Goal: Task Accomplishment & Management: Manage account settings

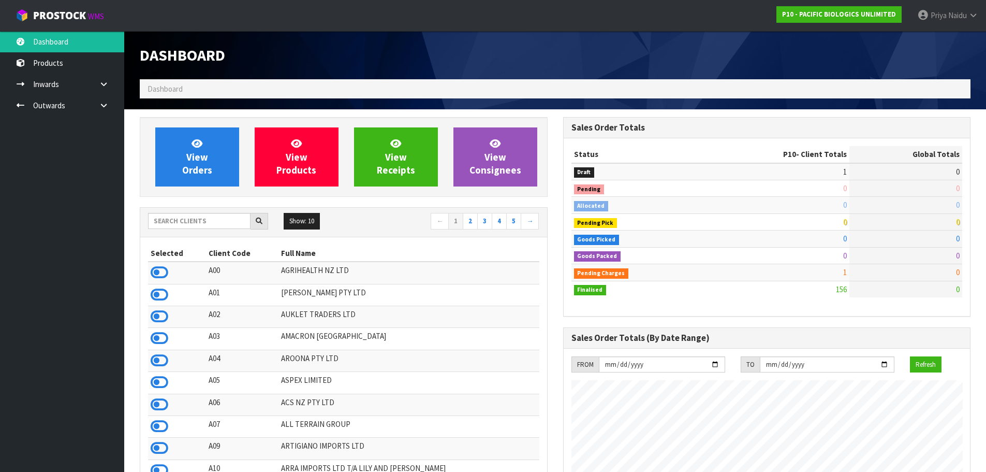
scroll to position [751, 423]
drag, startPoint x: 195, startPoint y: 230, endPoint x: 198, endPoint y: 219, distance: 11.3
click at [198, 224] on div "Show: 10 5 10 25 50 ← 1 2 3 4 5 →" at bounding box center [343, 222] width 407 height 18
click at [198, 219] on input "text" at bounding box center [199, 221] width 102 height 16
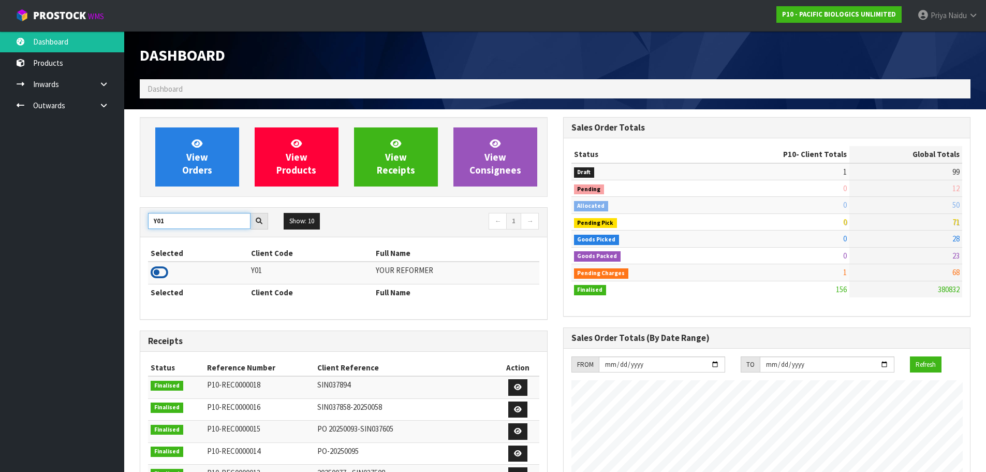
type input "Y01"
click at [164, 272] on icon at bounding box center [160, 273] width 18 height 16
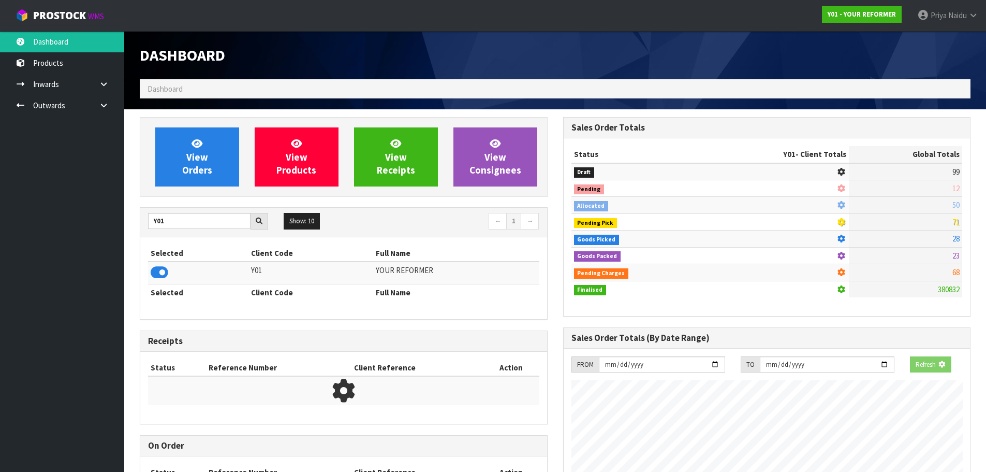
scroll to position [516998, 517220]
click at [185, 194] on div "View Orders View Products View Receipts View Consignees" at bounding box center [344, 157] width 408 height 80
click at [190, 171] on span "View Orders" at bounding box center [197, 156] width 30 height 39
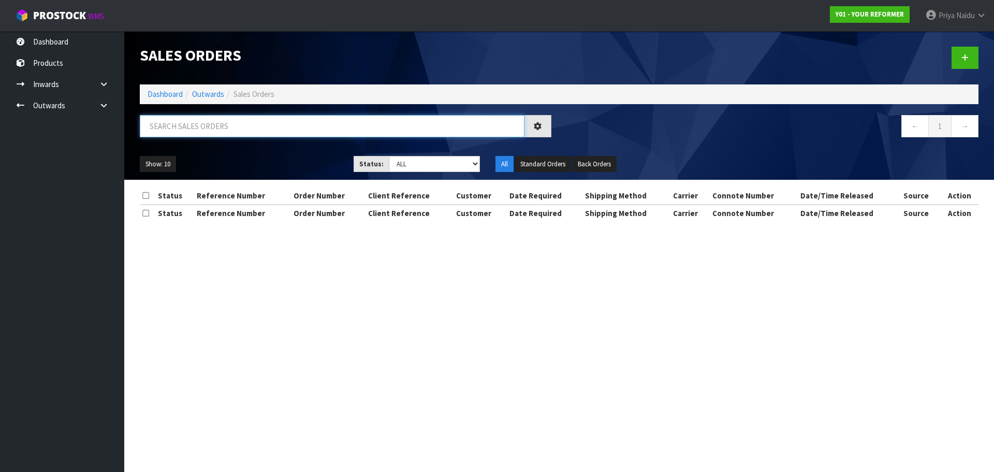
click at [202, 133] on input "text" at bounding box center [332, 126] width 385 height 22
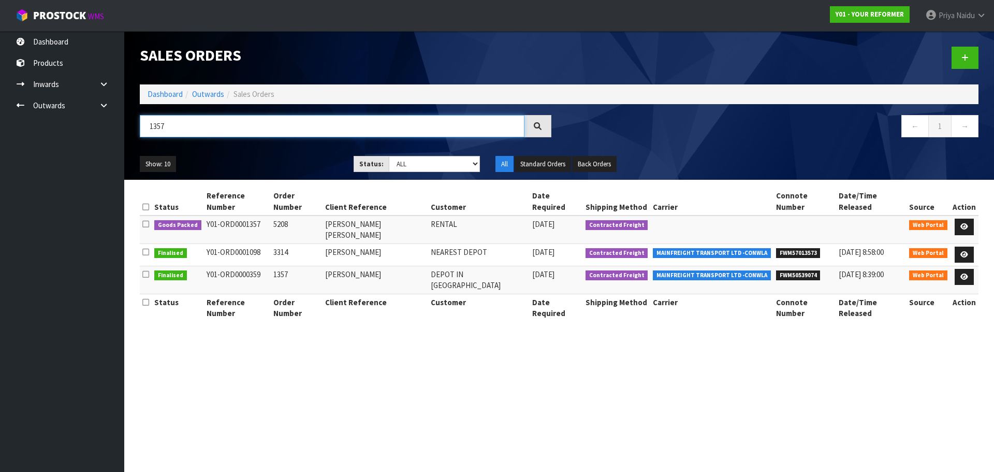
type input "1357"
click at [289, 157] on ul "Show: 10 5 10 25 50" at bounding box center [239, 164] width 198 height 17
click at [963, 223] on icon at bounding box center [964, 226] width 8 height 7
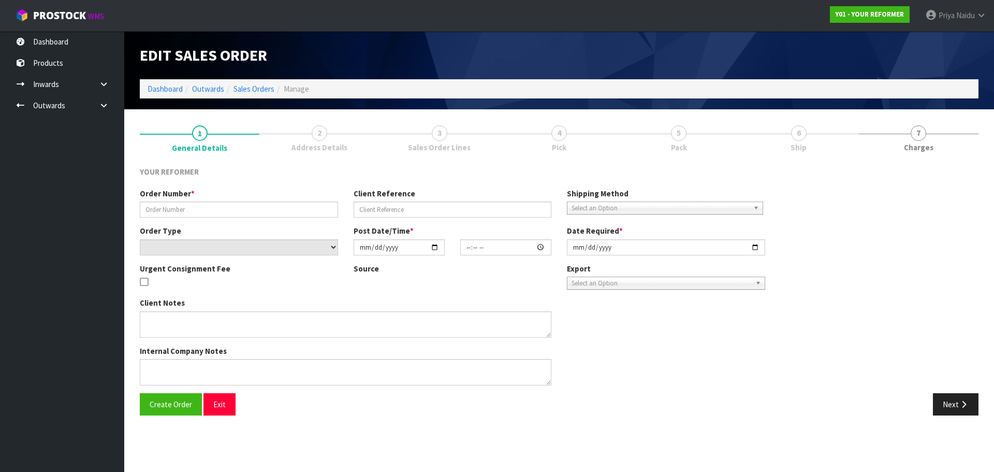
type input "5208"
type input "[PERSON_NAME] [PERSON_NAME]"
select select "number:0"
type input "[DATE]"
type input "12:06:00.000"
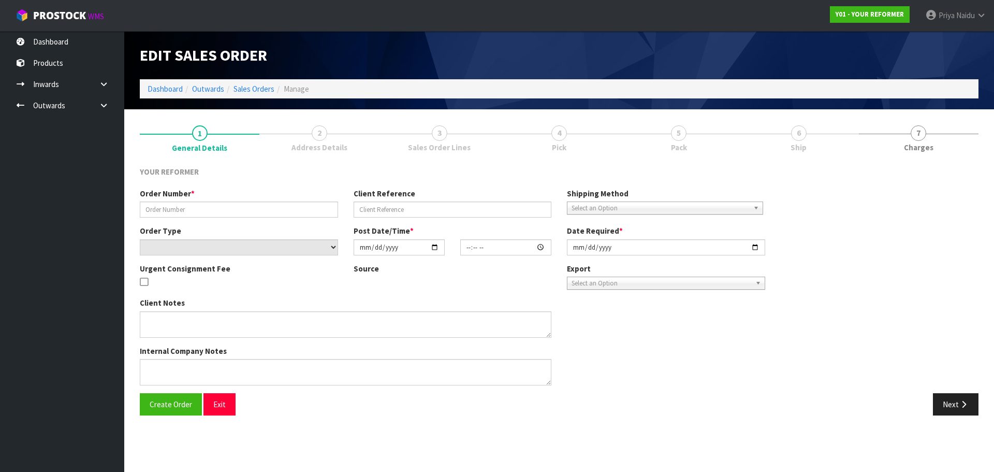
type input "[DATE]"
type textarea "[PERSON_NAME] [PERSON_NAME] [STREET_ADDRESS] [PHONE_NUMBER]"
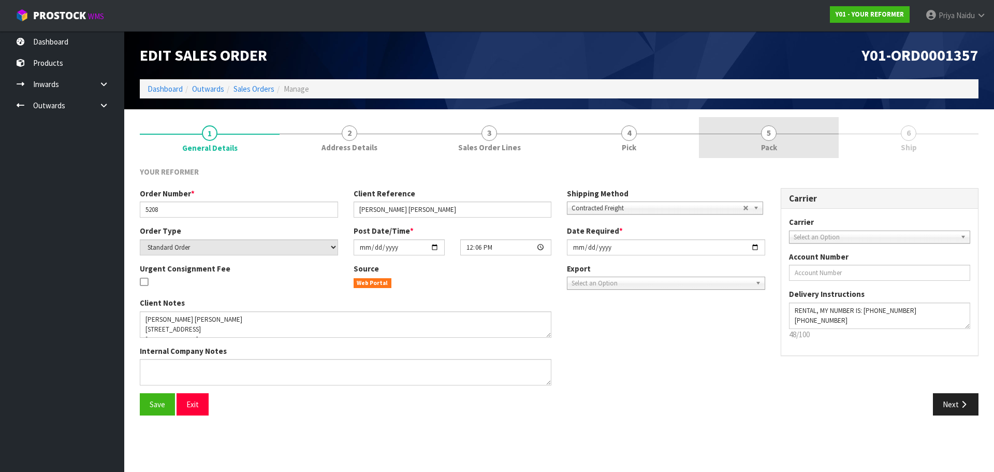
click at [791, 129] on link "5 Pack" at bounding box center [769, 137] width 140 height 41
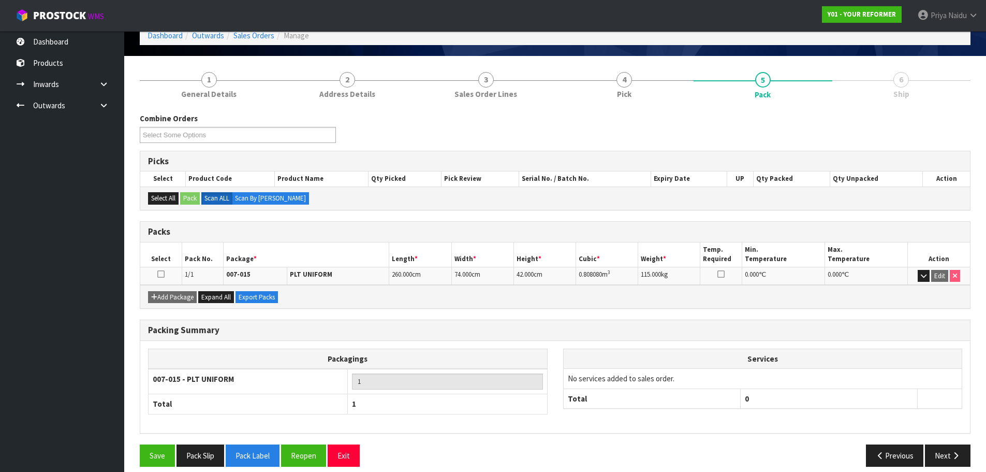
scroll to position [64, 0]
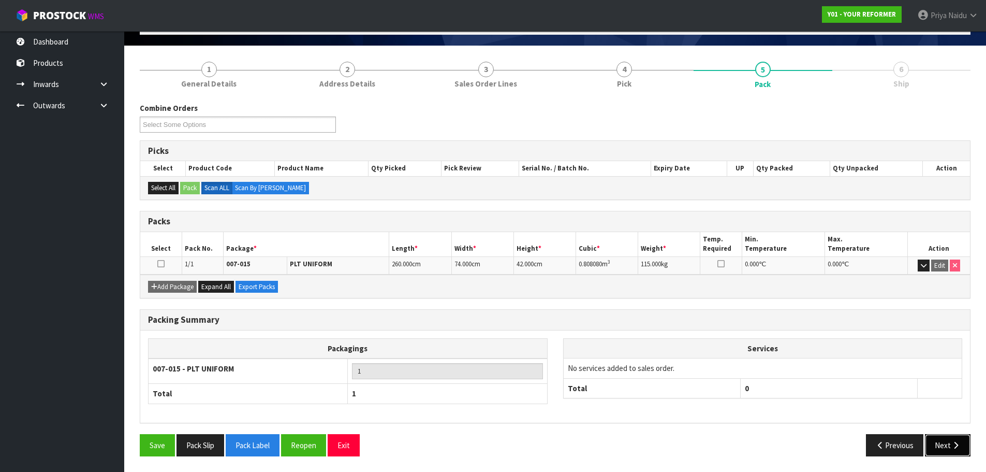
click at [941, 443] on button "Next" at bounding box center [948, 445] width 46 height 22
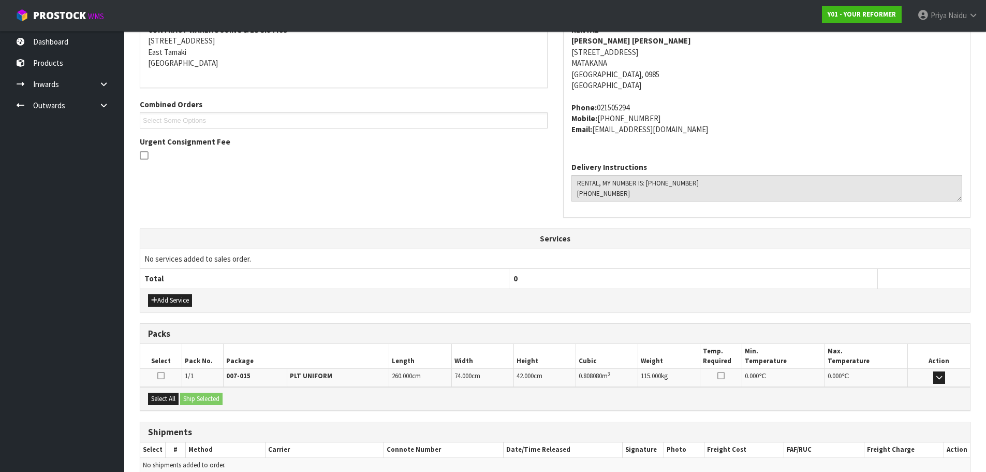
scroll to position [221, 0]
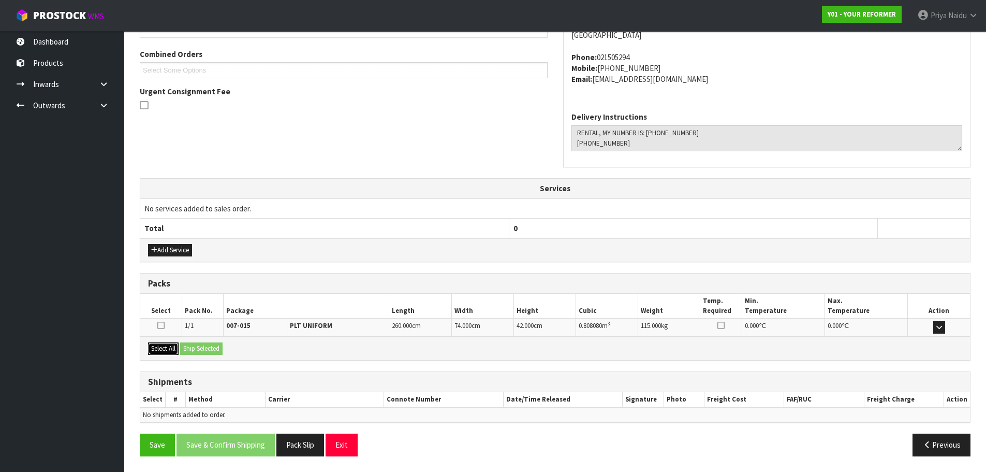
drag, startPoint x: 167, startPoint y: 347, endPoint x: 176, endPoint y: 345, distance: 9.0
click at [169, 347] on button "Select All" at bounding box center [163, 348] width 31 height 12
drag, startPoint x: 176, startPoint y: 345, endPoint x: 194, endPoint y: 344, distance: 17.6
click at [177, 345] on button "Select All" at bounding box center [163, 348] width 31 height 12
drag, startPoint x: 194, startPoint y: 344, endPoint x: 209, endPoint y: 349, distance: 15.9
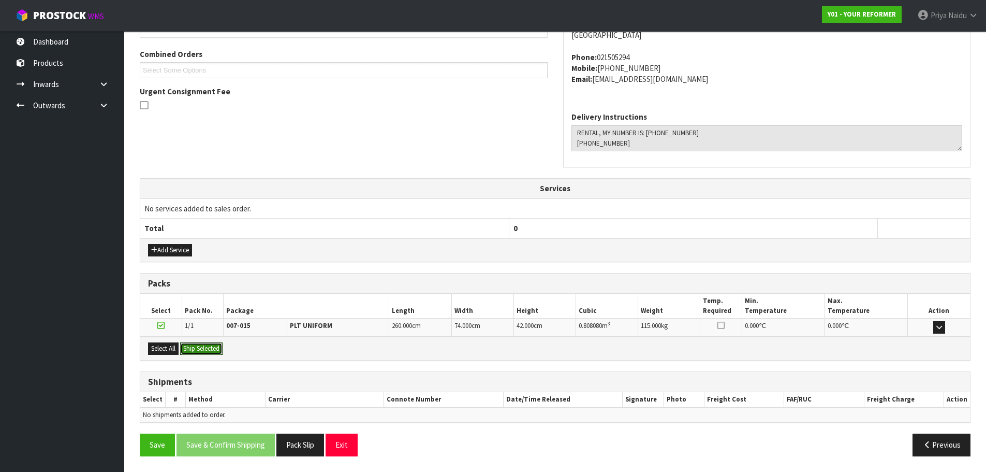
click at [194, 344] on button "Ship Selected" at bounding box center [201, 348] width 42 height 12
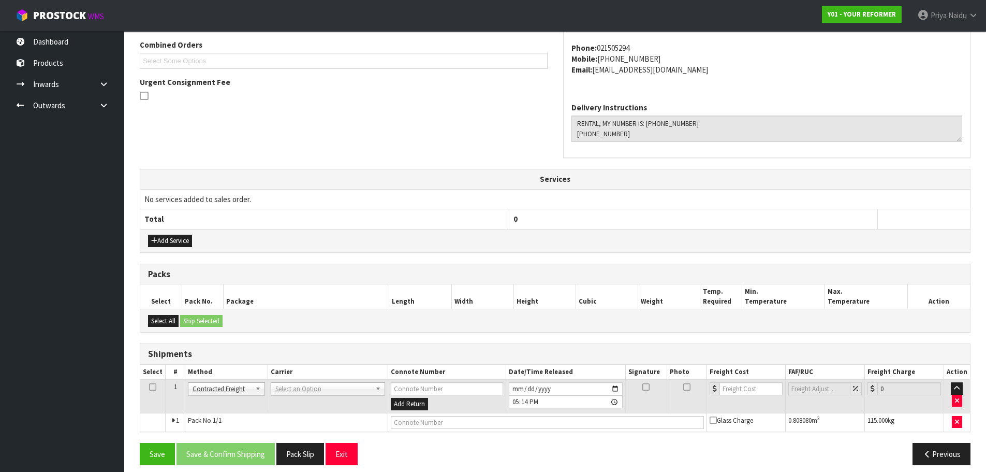
scroll to position [239, 0]
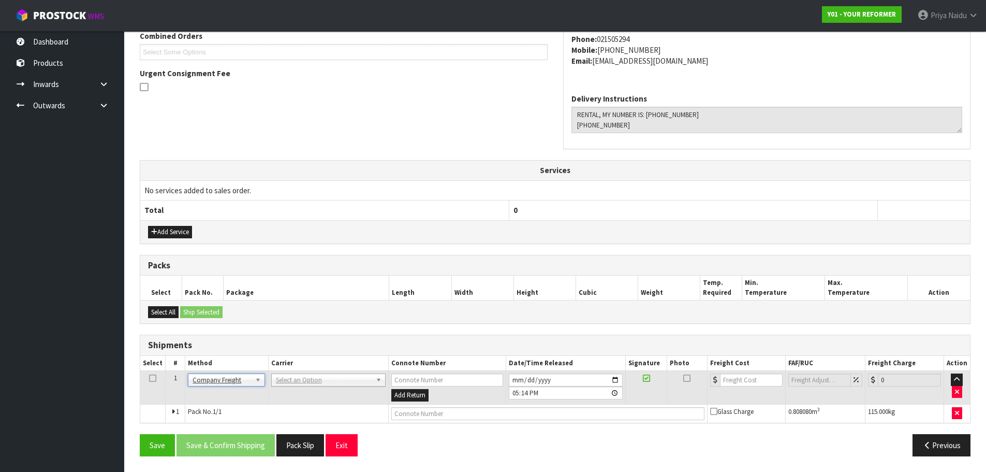
click at [317, 365] on th "Carrier" at bounding box center [328, 363] width 120 height 15
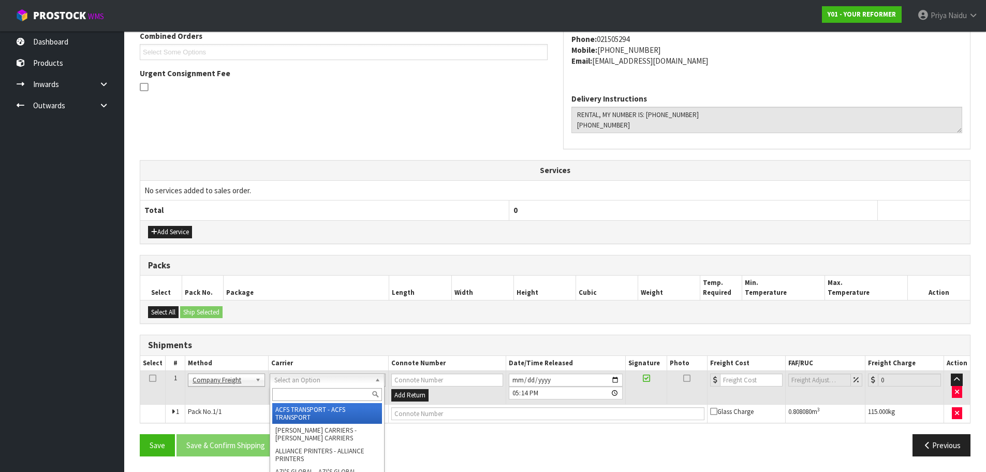
click at [302, 393] on input "text" at bounding box center [327, 394] width 110 height 13
type input "cwl"
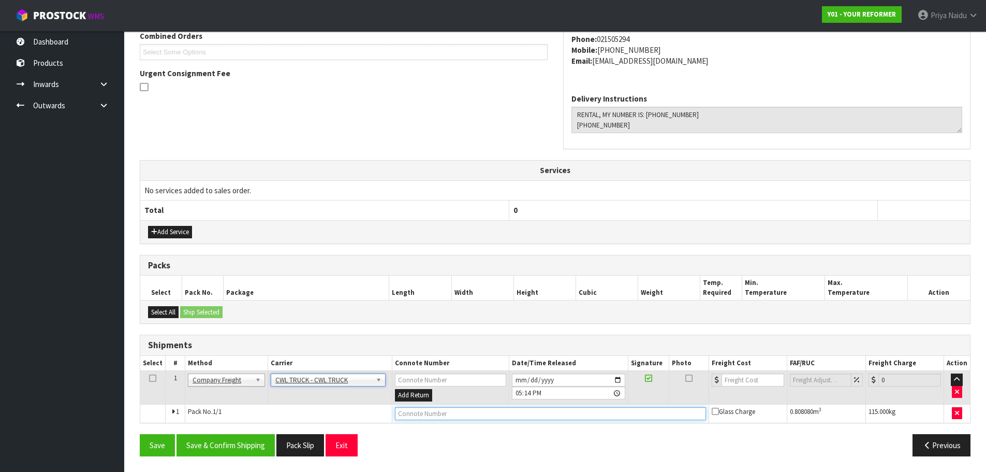
click at [423, 416] on input "text" at bounding box center [550, 413] width 311 height 13
type input "CWL TRUCK DELIVERY"
click at [619, 379] on input "[DATE]" at bounding box center [568, 379] width 113 height 13
type input "[DATE]"
click at [339, 285] on th "Package" at bounding box center [306, 287] width 166 height 24
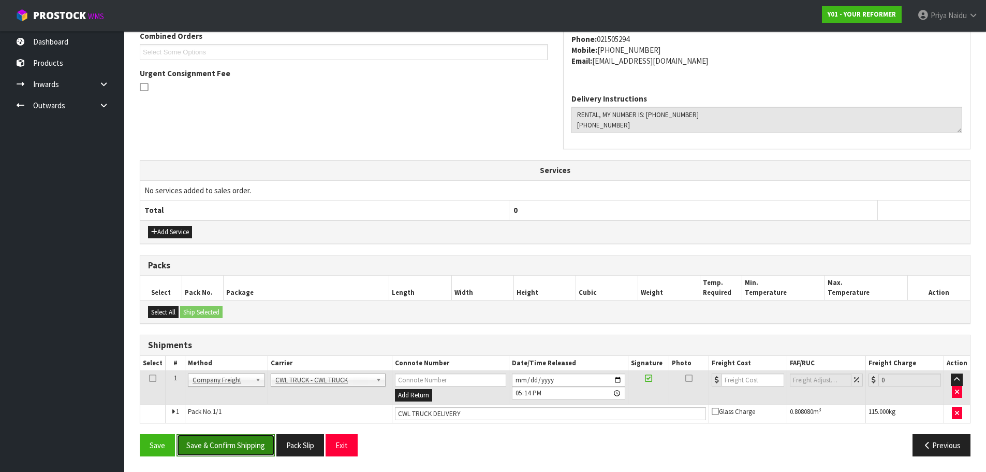
click at [226, 445] on button "Save & Confirm Shipping" at bounding box center [226, 445] width 98 height 22
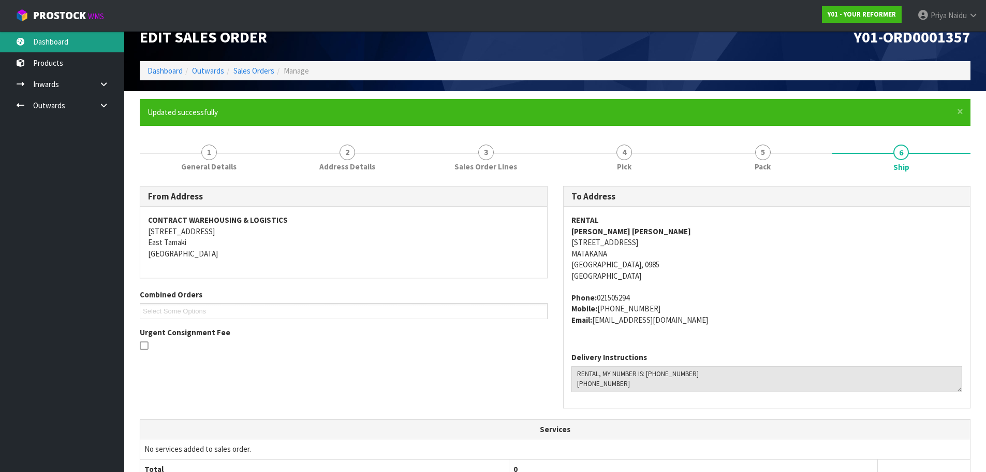
scroll to position [0, 0]
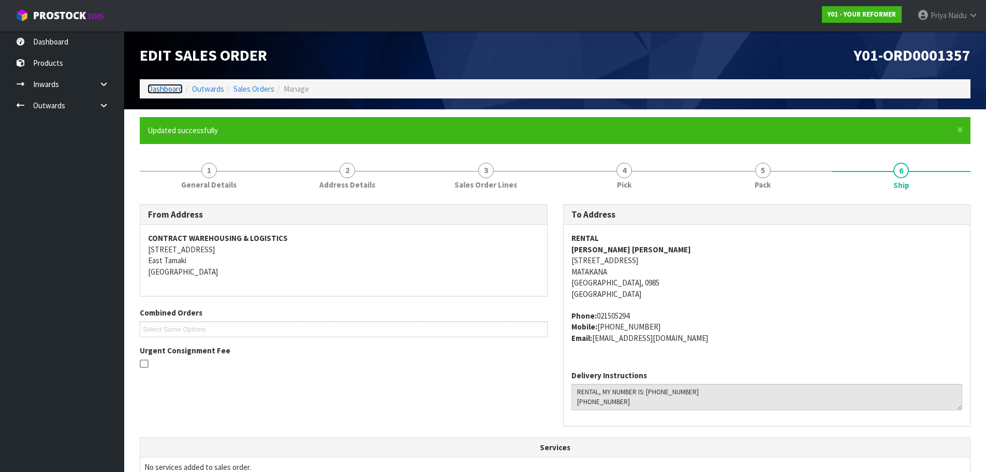
click at [166, 91] on link "Dashboard" at bounding box center [165, 89] width 35 height 10
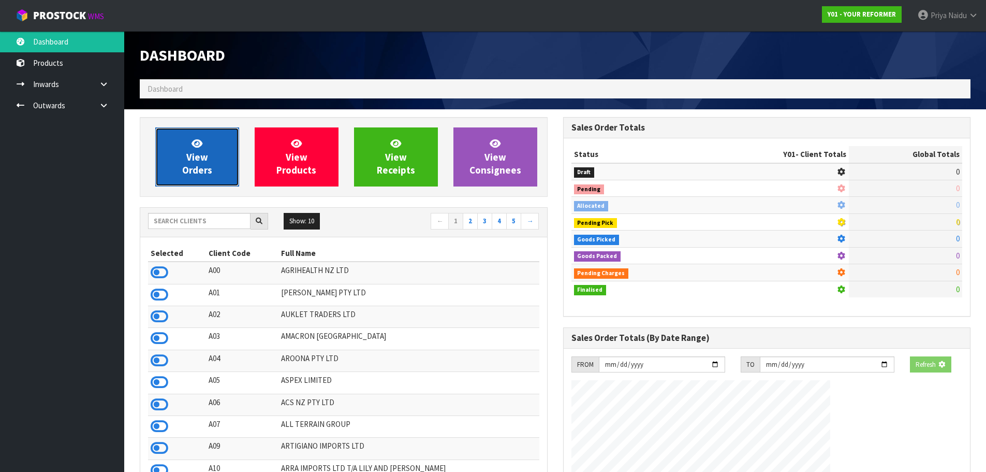
click at [204, 167] on span "View Orders" at bounding box center [197, 156] width 30 height 39
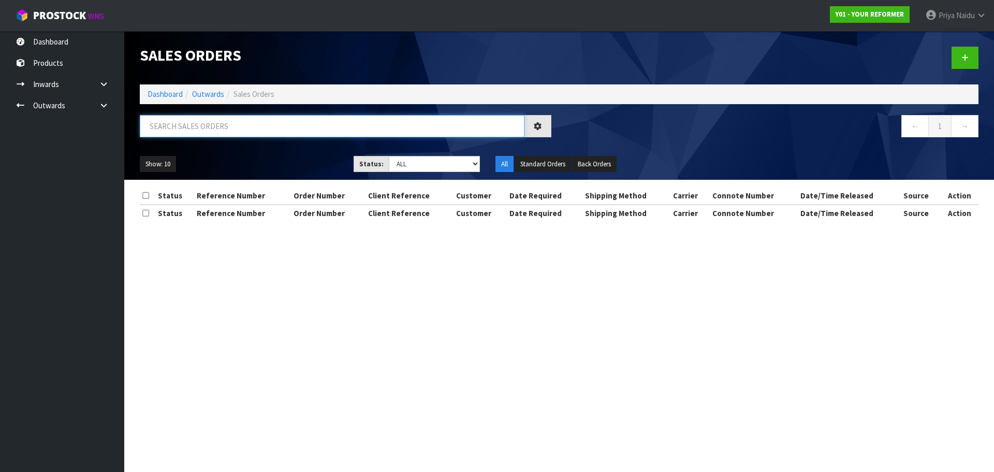
click at [222, 134] on input "text" at bounding box center [332, 126] width 385 height 22
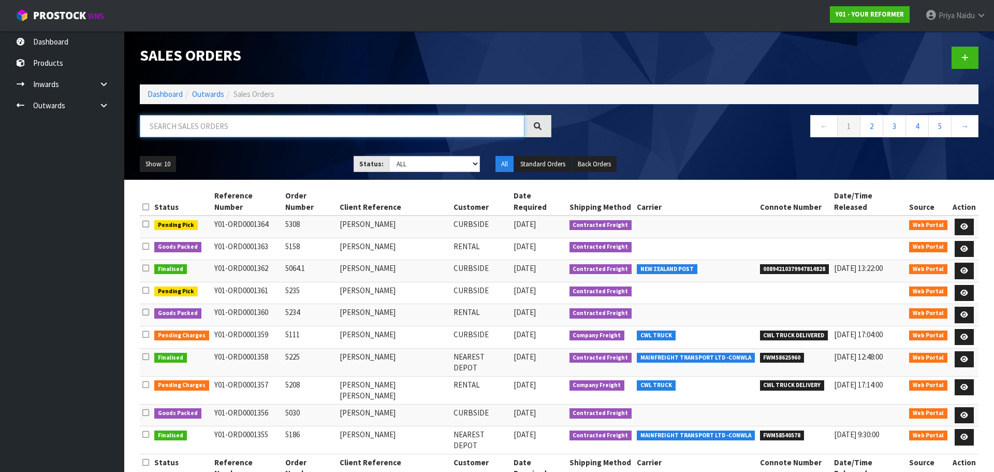
click at [261, 119] on input "text" at bounding box center [332, 126] width 385 height 22
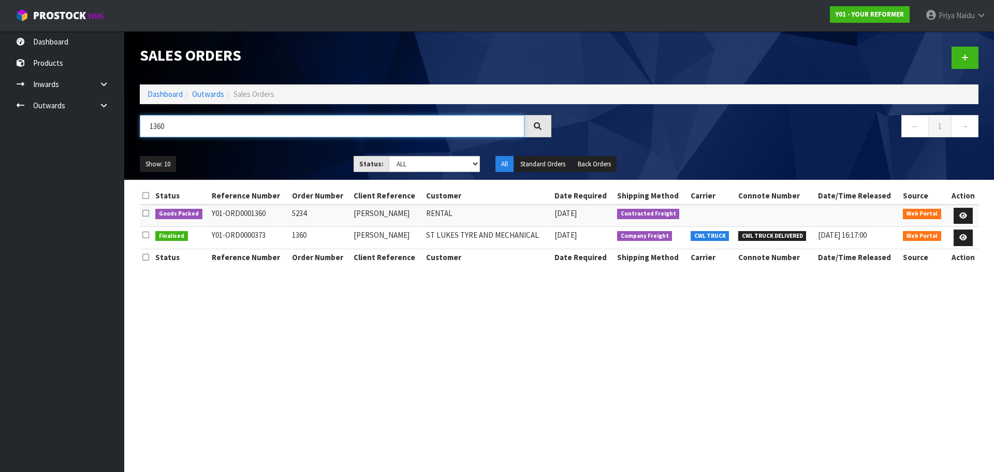
type input "1360"
click at [274, 151] on div "Show: 10 5 10 25 50 Status: Draft Pending Allocated Pending Pick Goods Picked G…" at bounding box center [559, 164] width 854 height 32
click at [964, 212] on icon at bounding box center [963, 215] width 8 height 7
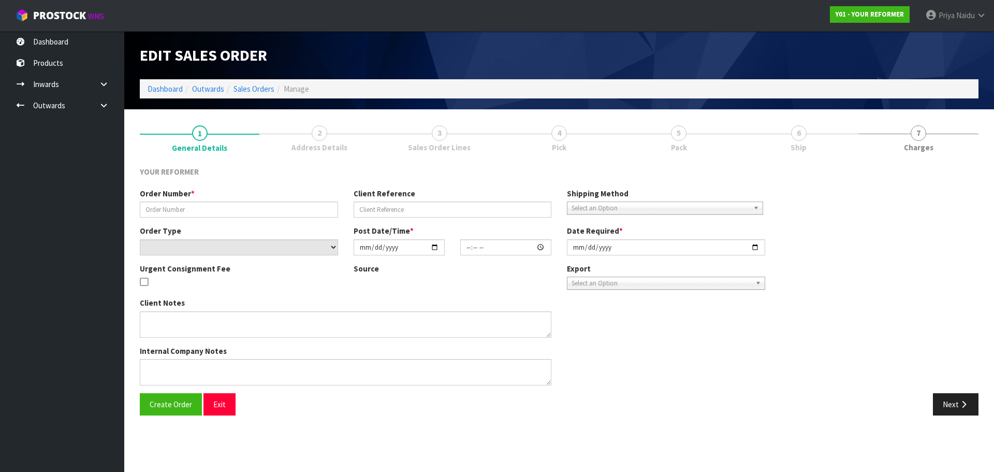
type input "5234"
type input "[PERSON_NAME]"
select select "number:0"
type input "[DATE]"
type input "09:33:00.000"
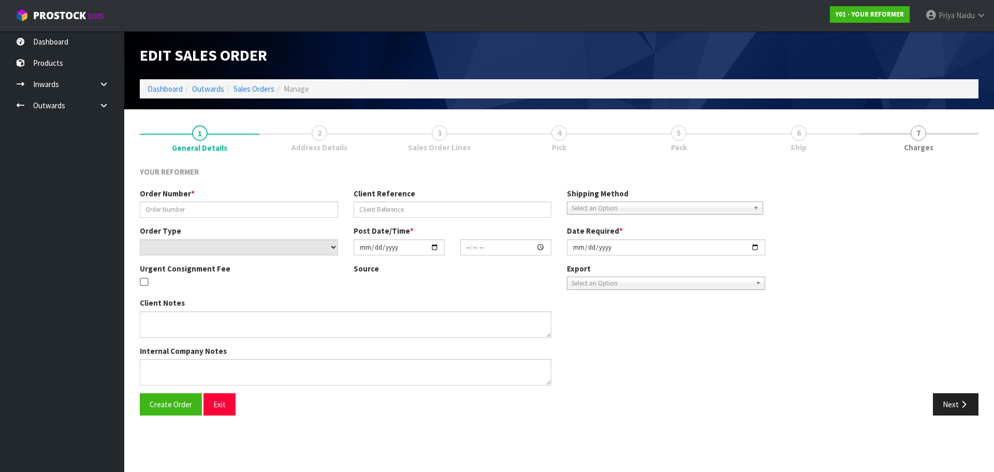
type input "[DATE]"
type textarea "[PERSON_NAME] [STREET_ADDRESS] [PHONE_NUMBER]"
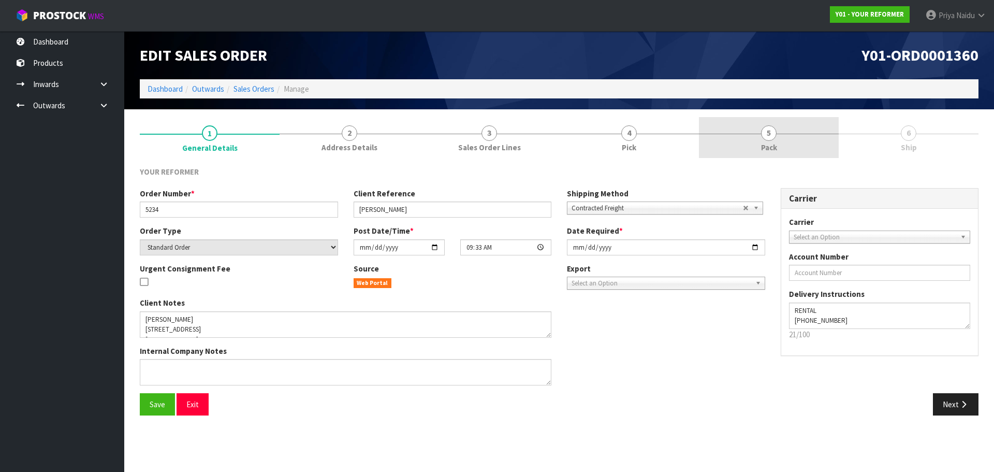
click at [782, 125] on link "5 Pack" at bounding box center [769, 137] width 140 height 41
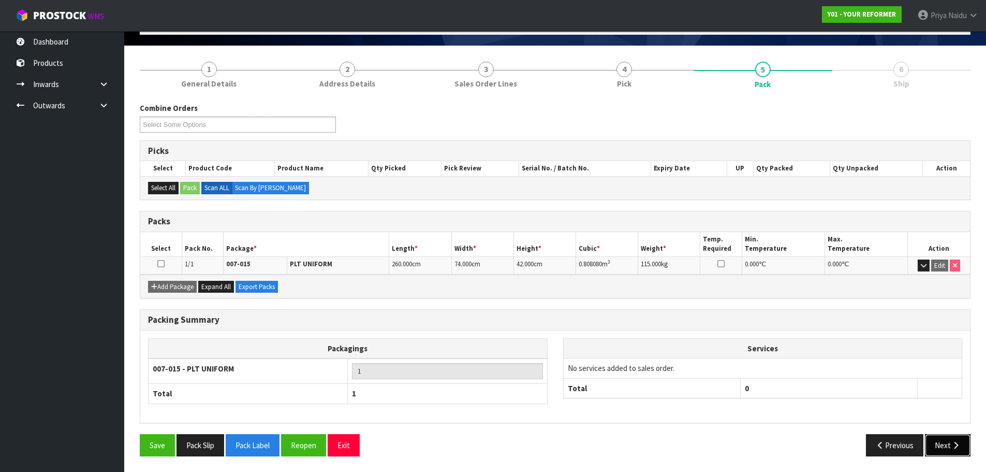
click at [950, 445] on button "Next" at bounding box center [948, 445] width 46 height 22
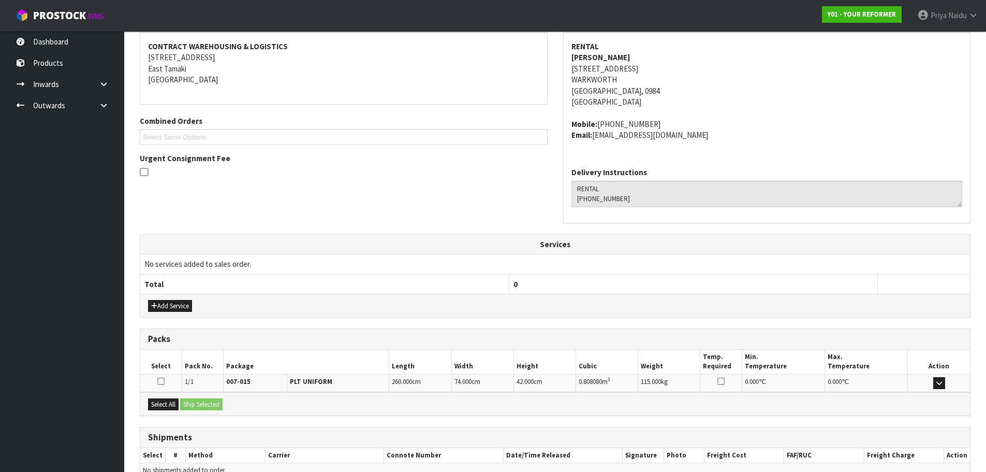
scroll to position [210, 0]
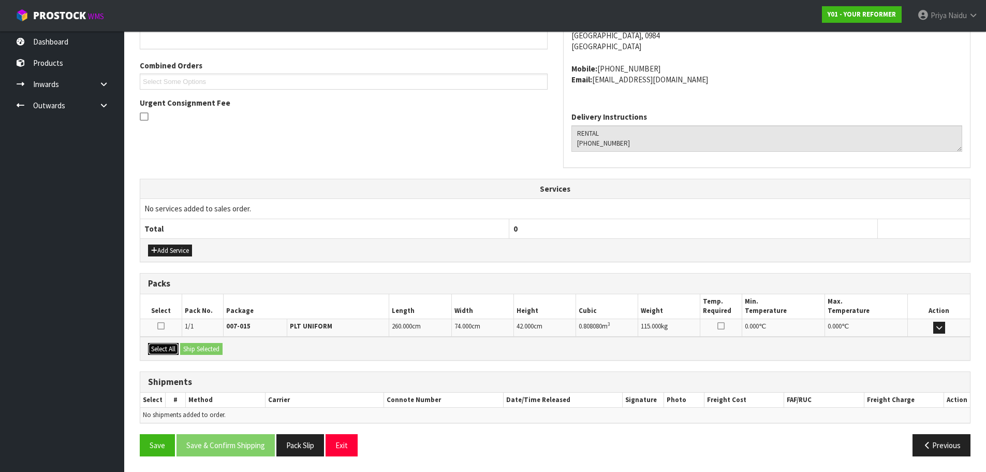
drag, startPoint x: 170, startPoint y: 353, endPoint x: 200, endPoint y: 350, distance: 29.6
click at [170, 351] on button "Select All" at bounding box center [163, 349] width 31 height 12
drag, startPoint x: 200, startPoint y: 350, endPoint x: 221, endPoint y: 348, distance: 21.3
click at [200, 350] on button "Ship Selected" at bounding box center [201, 349] width 42 height 12
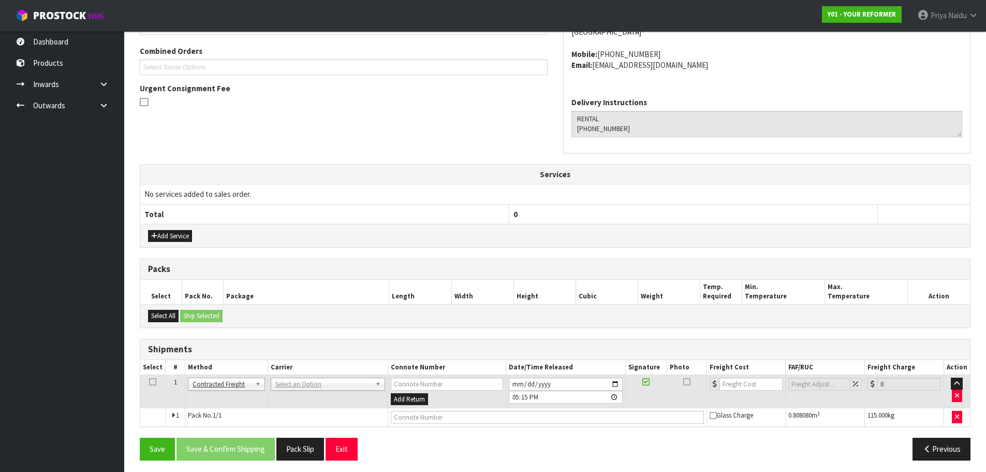
scroll to position [228, 0]
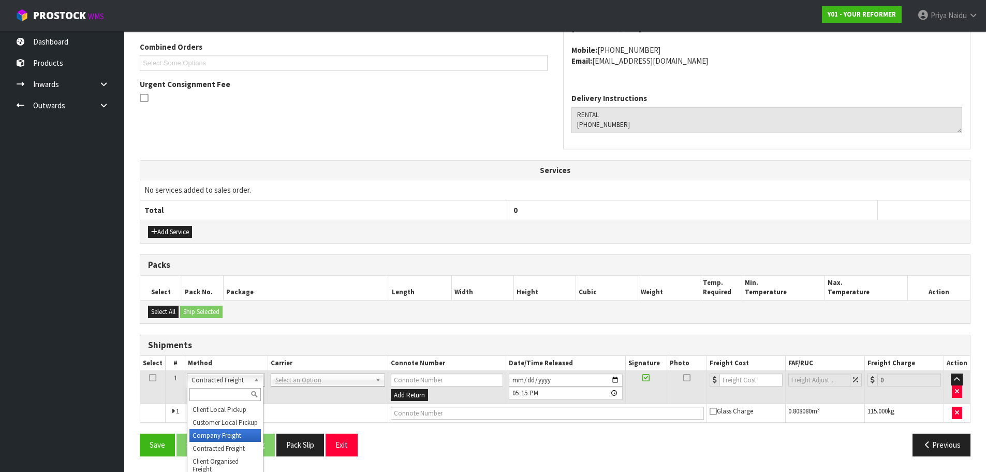
drag, startPoint x: 216, startPoint y: 431, endPoint x: 250, endPoint y: 407, distance: 41.3
click at [294, 369] on th "Carrier" at bounding box center [328, 363] width 120 height 15
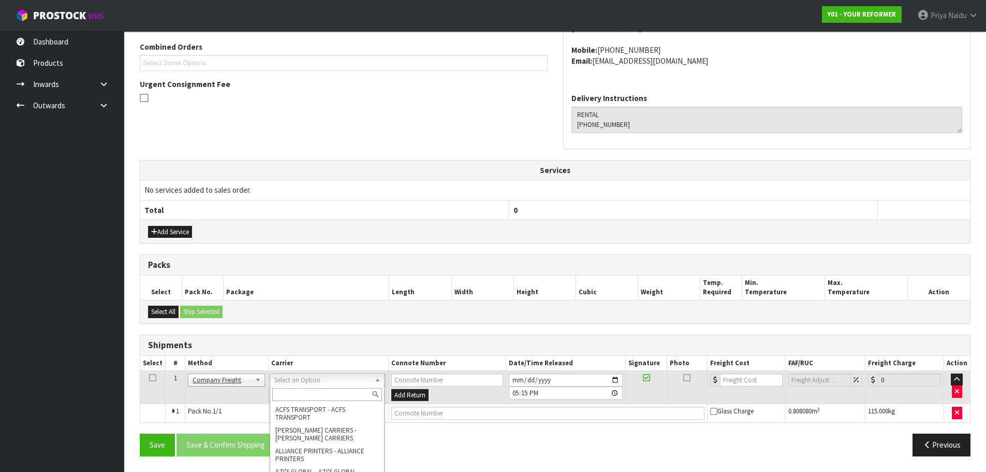
click at [295, 398] on input "text" at bounding box center [327, 394] width 110 height 13
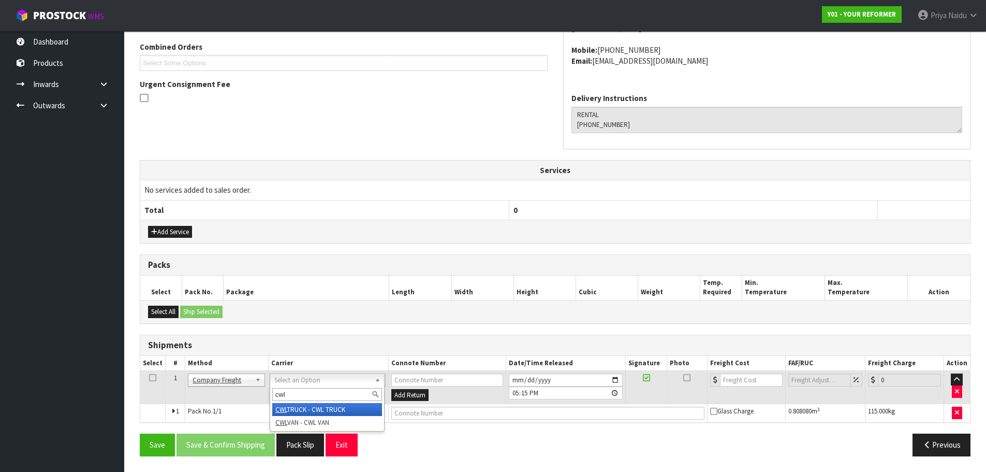
type input "cwl"
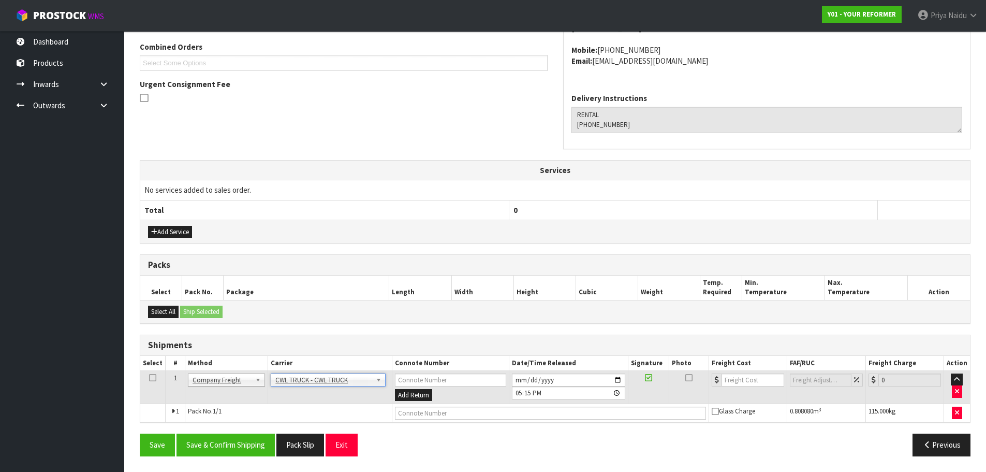
click at [424, 420] on td at bounding box center [550, 413] width 317 height 19
click at [422, 416] on input "text" at bounding box center [550, 412] width 311 height 13
type input "CWL TRUCK DELIVERY"
click at [620, 380] on input "[DATE]" at bounding box center [568, 379] width 113 height 13
type input "[DATE]"
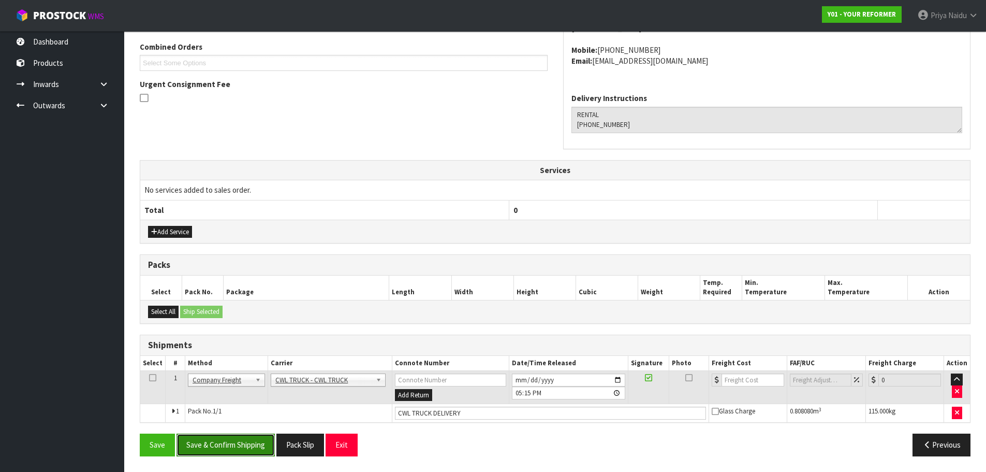
click at [243, 435] on button "Save & Confirm Shipping" at bounding box center [226, 444] width 98 height 22
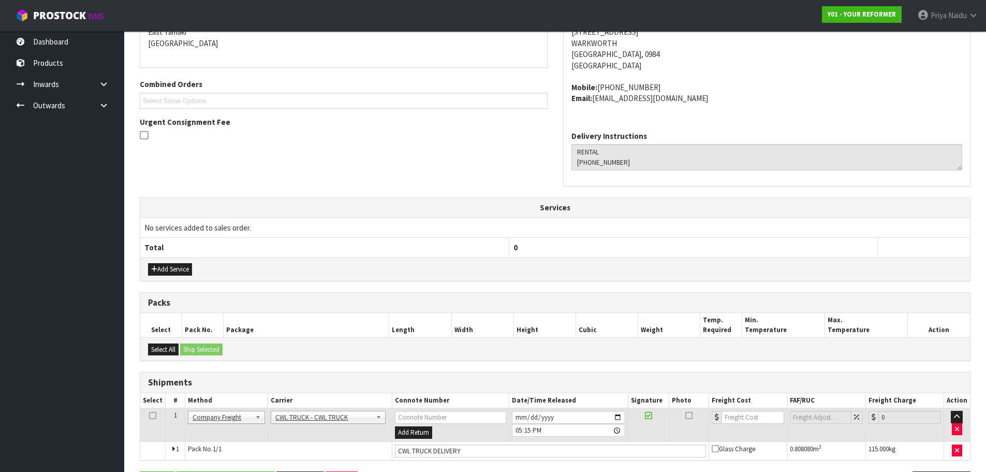
scroll to position [0, 0]
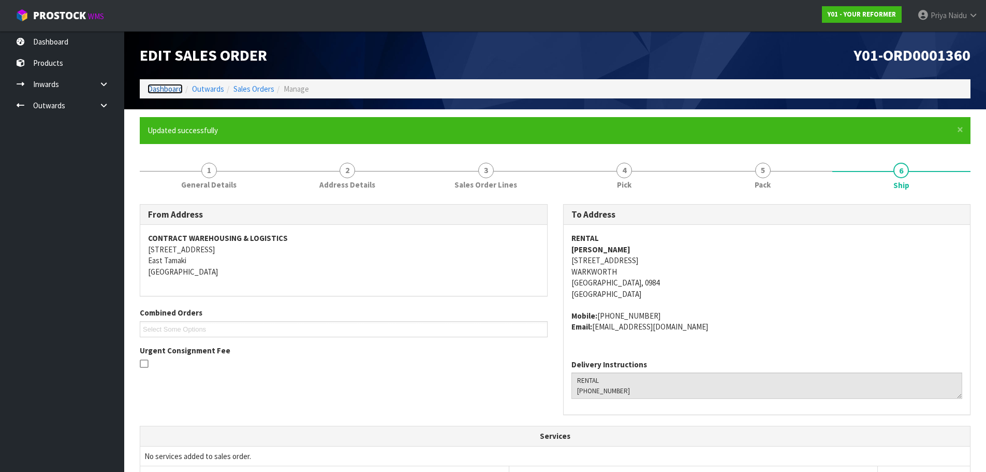
drag, startPoint x: 158, startPoint y: 85, endPoint x: 163, endPoint y: 94, distance: 9.7
click at [158, 85] on link "Dashboard" at bounding box center [165, 89] width 35 height 10
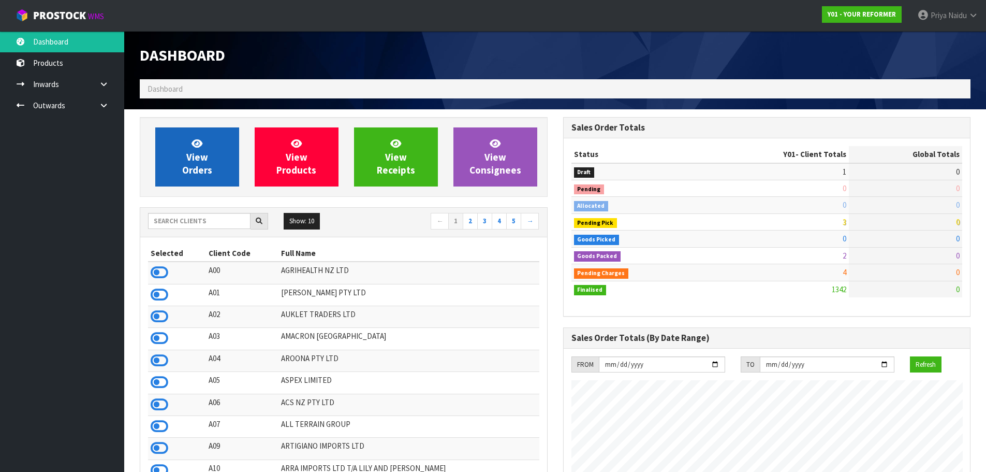
scroll to position [784, 423]
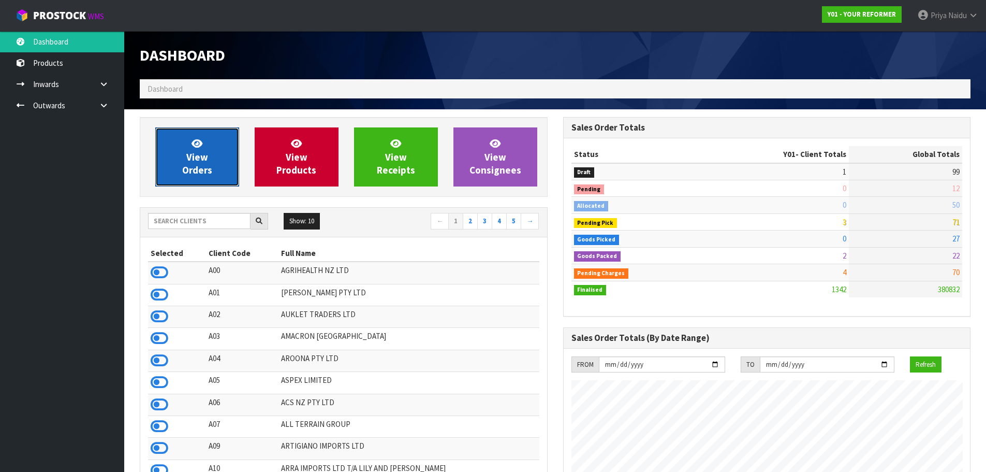
drag, startPoint x: 201, startPoint y: 162, endPoint x: 255, endPoint y: 158, distance: 54.5
click at [201, 162] on span "View Orders" at bounding box center [197, 156] width 30 height 39
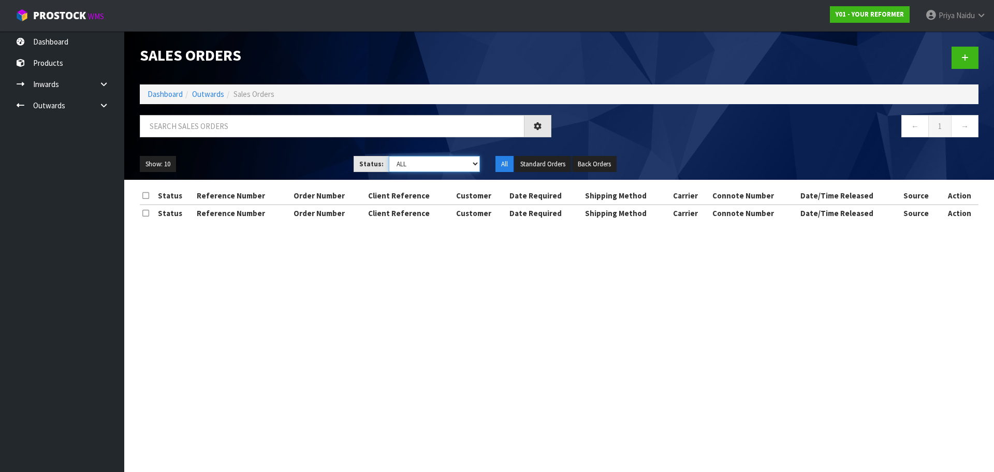
click at [431, 167] on select "Draft Pending Allocated Pending Pick Goods Picked Goods Packed Pending Charges …" at bounding box center [435, 164] width 92 height 16
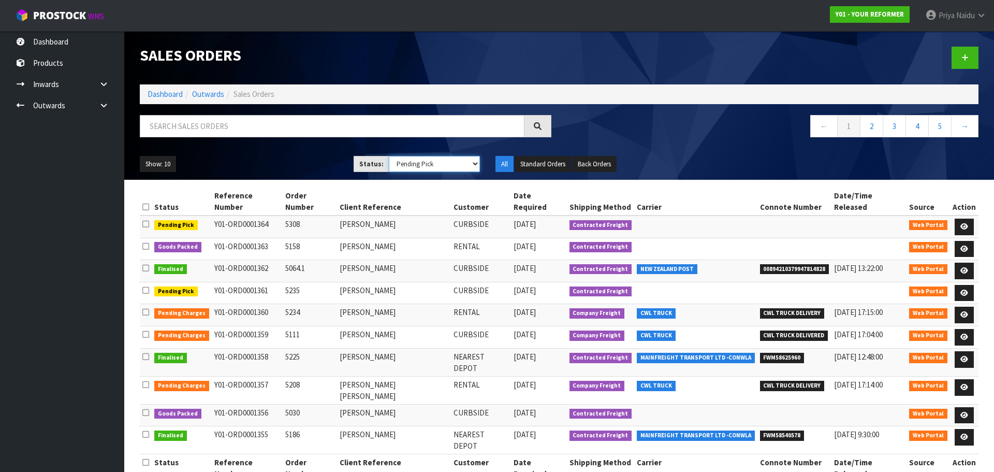
click at [389, 156] on select "Draft Pending Allocated Pending Pick Goods Picked Goods Packed Pending Charges …" at bounding box center [435, 164] width 92 height 16
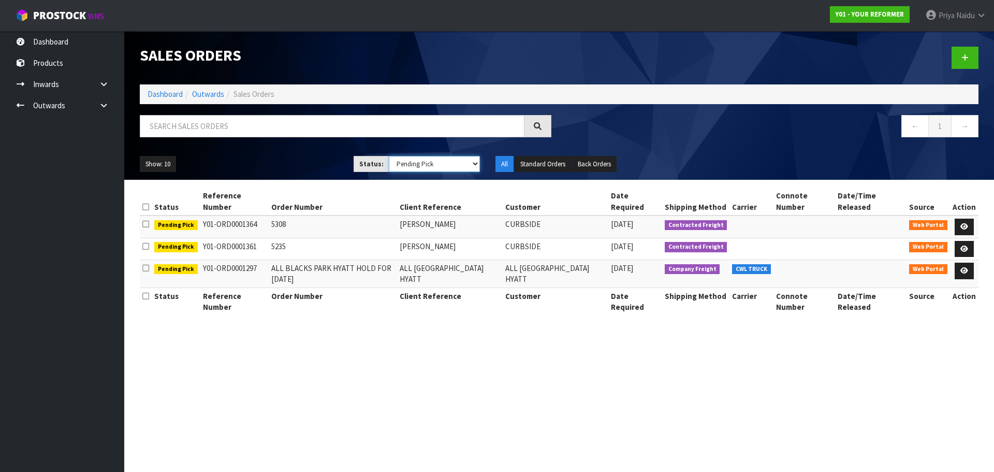
click at [408, 165] on select "Draft Pending Allocated Pending Pick Goods Picked Goods Packed Pending Charges …" at bounding box center [435, 164] width 92 height 16
select select "string:5"
click at [389, 156] on select "Draft Pending Allocated Pending Pick Goods Picked Goods Packed Pending Charges …" at bounding box center [435, 164] width 92 height 16
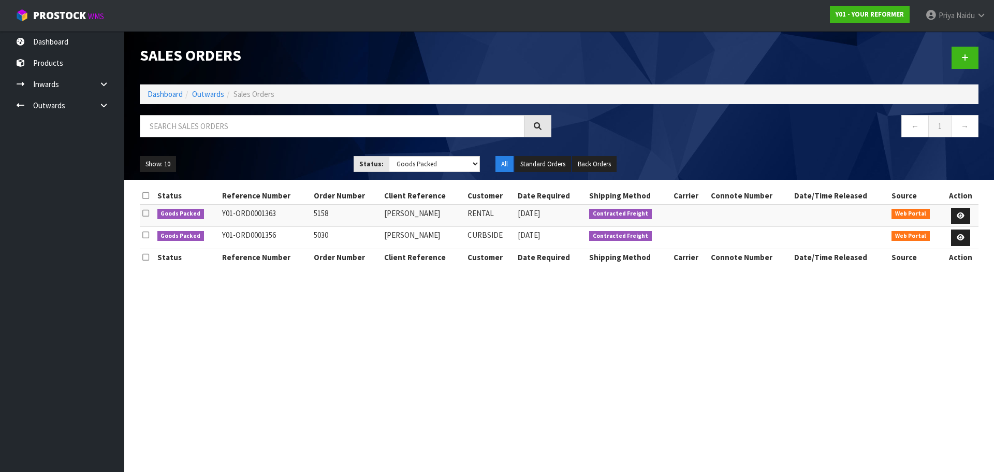
click at [162, 87] on ol "Dashboard Outwards Sales Orders" at bounding box center [559, 93] width 839 height 19
click at [162, 92] on link "Dashboard" at bounding box center [165, 94] width 35 height 10
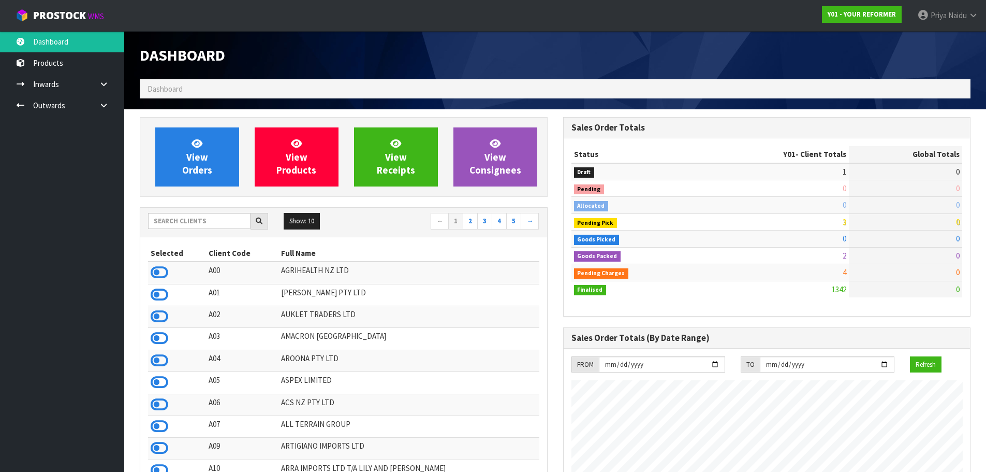
scroll to position [784, 423]
click at [199, 225] on input "text" at bounding box center [199, 221] width 102 height 16
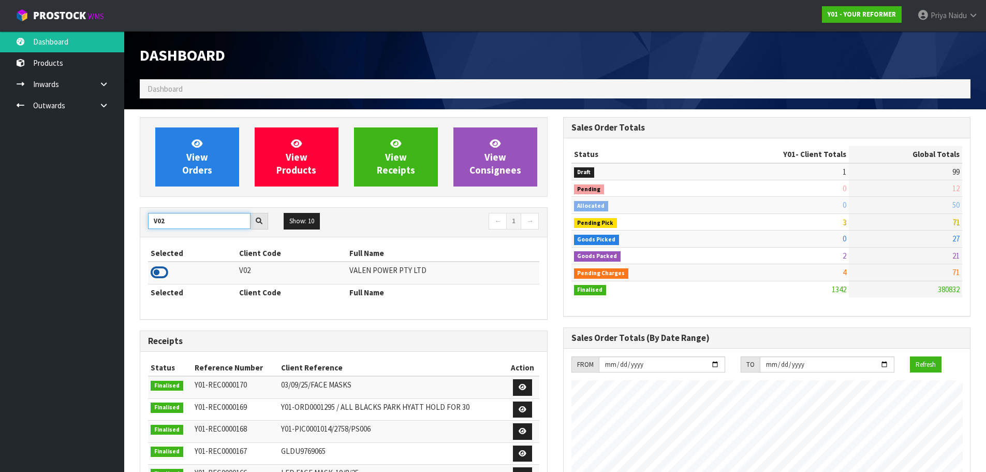
type input "V02"
click at [155, 271] on icon at bounding box center [160, 273] width 18 height 16
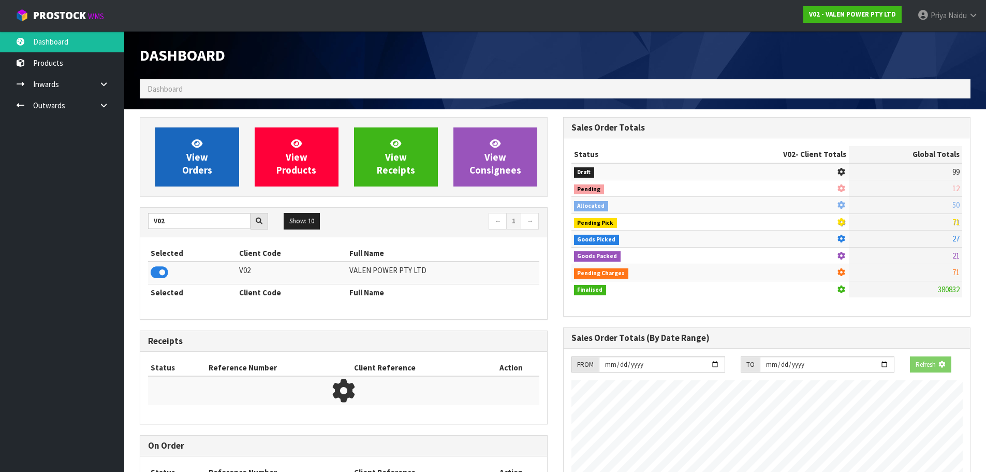
scroll to position [516998, 517220]
click at [198, 168] on span "View Orders" at bounding box center [197, 156] width 30 height 39
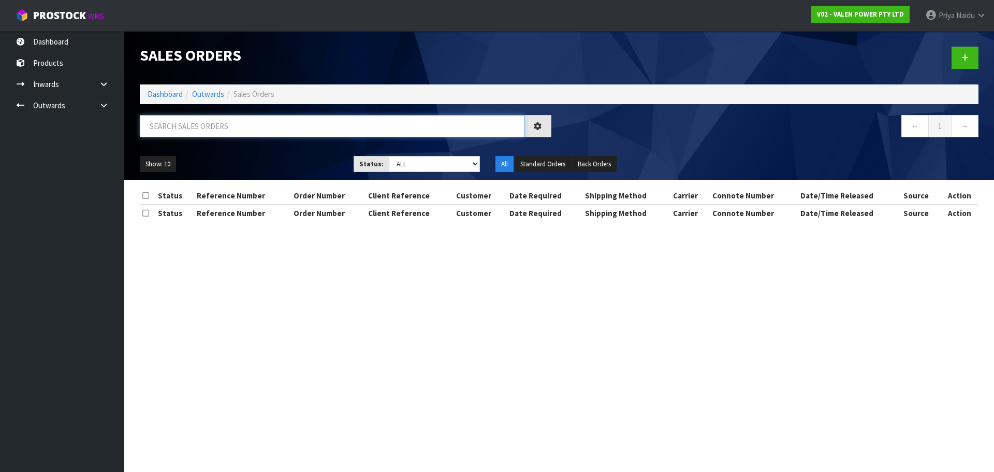
click at [204, 133] on input "text" at bounding box center [332, 126] width 385 height 22
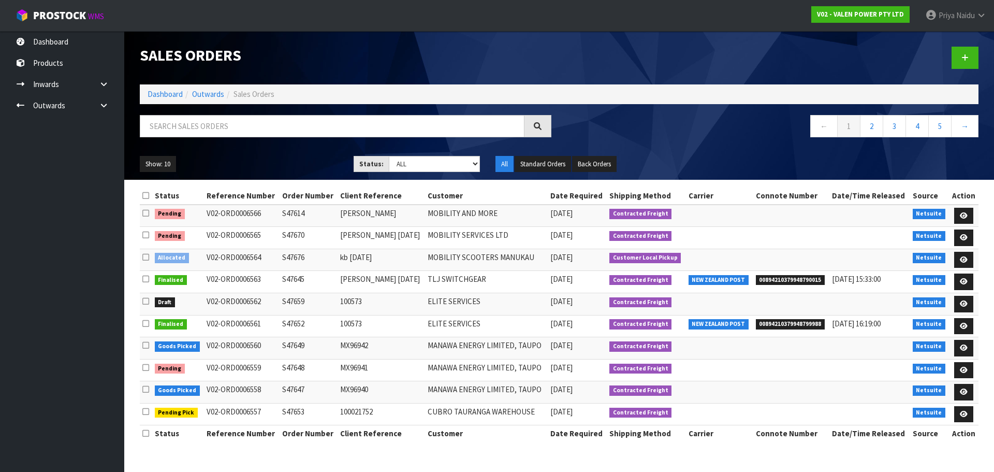
click at [229, 168] on ul "Show: 10 5 10 25 50" at bounding box center [239, 164] width 198 height 17
click at [217, 126] on input "text" at bounding box center [332, 126] width 385 height 22
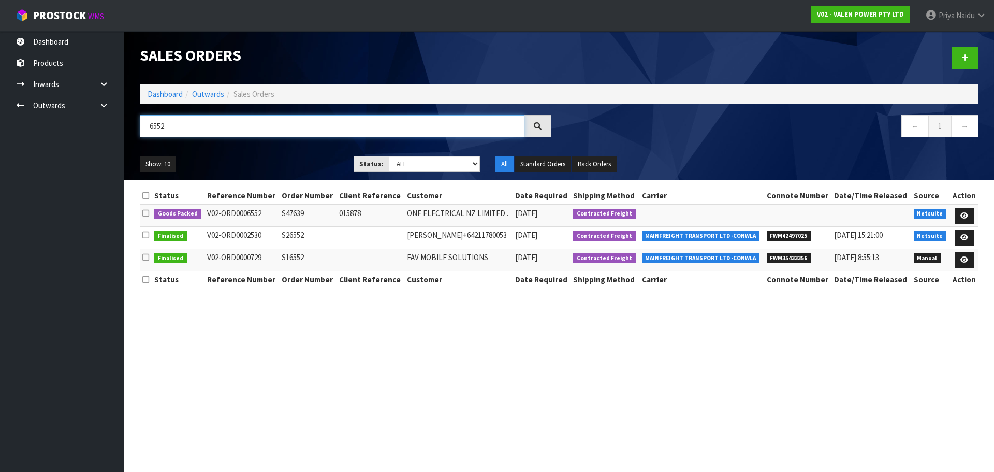
type input "6552"
click at [964, 215] on icon at bounding box center [964, 215] width 8 height 7
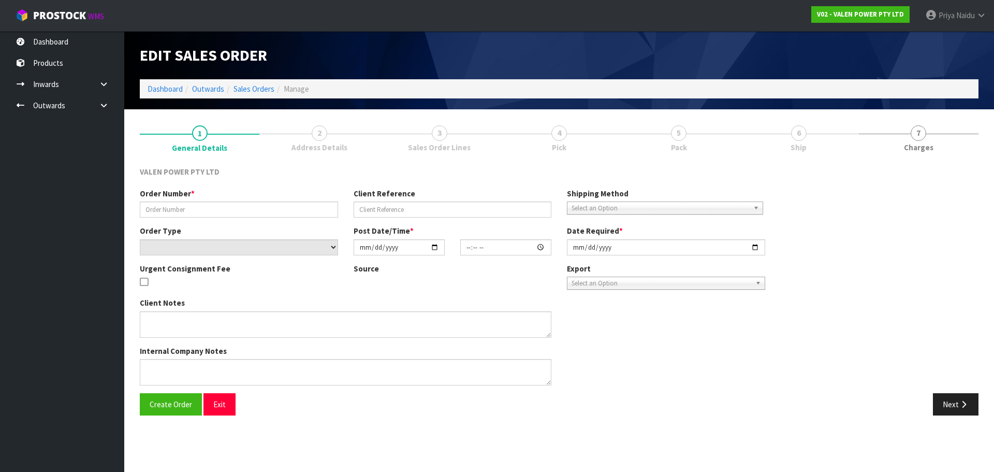
type input "S47639"
type input "015878"
select select "number:0"
type input "[DATE]"
type input "13:30:07.000"
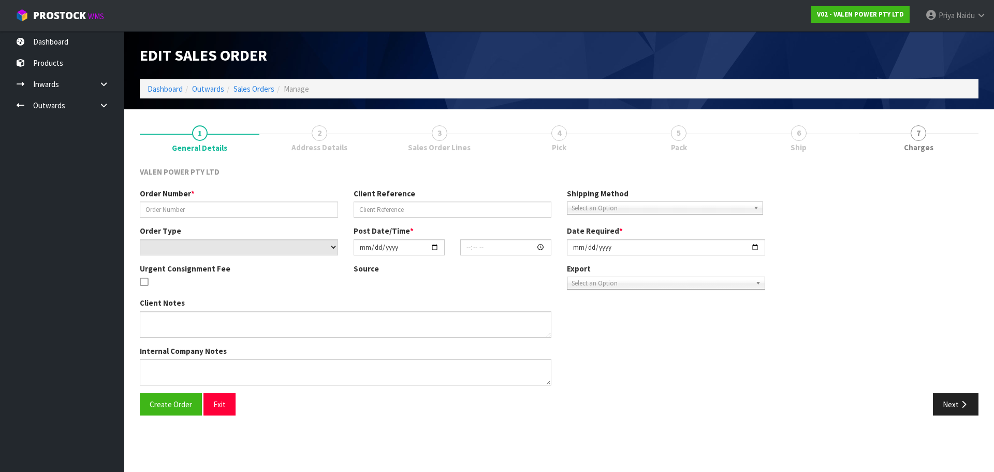
type input "[DATE]"
type textarea "REMOVED P-LOLLY"
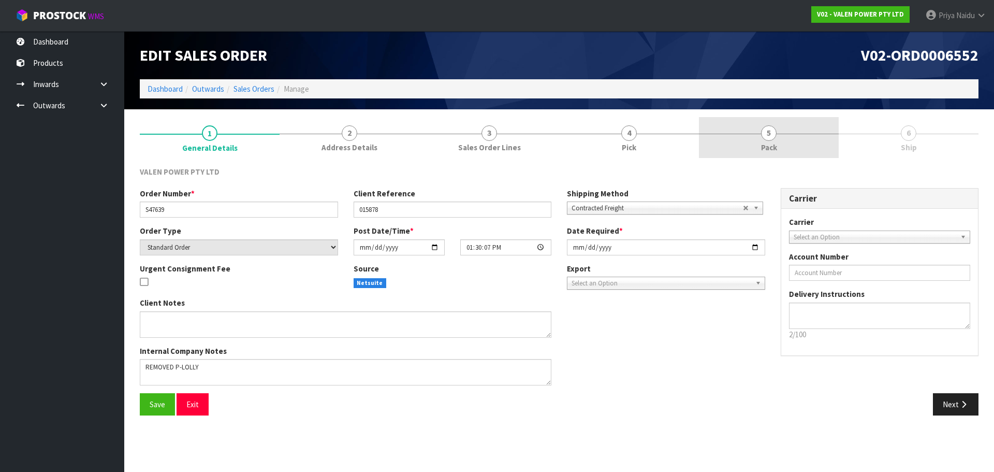
click at [764, 127] on span "5" at bounding box center [769, 133] width 16 height 16
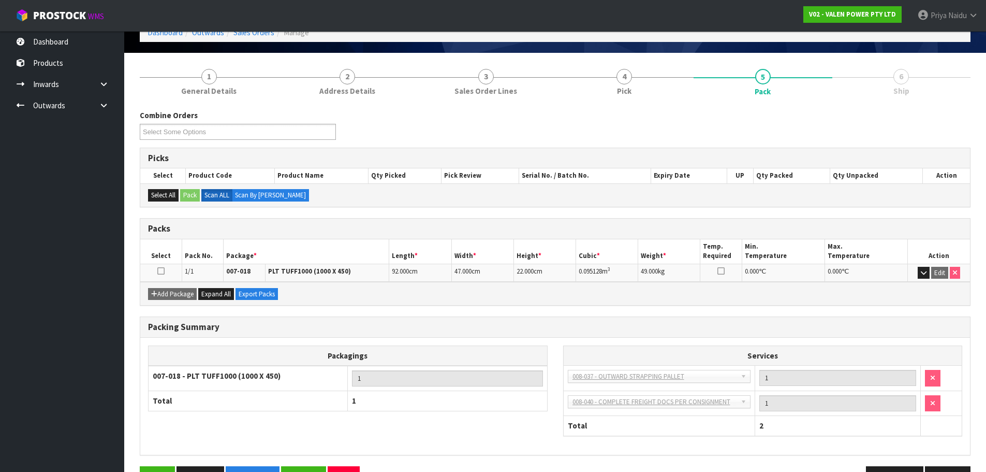
scroll to position [89, 0]
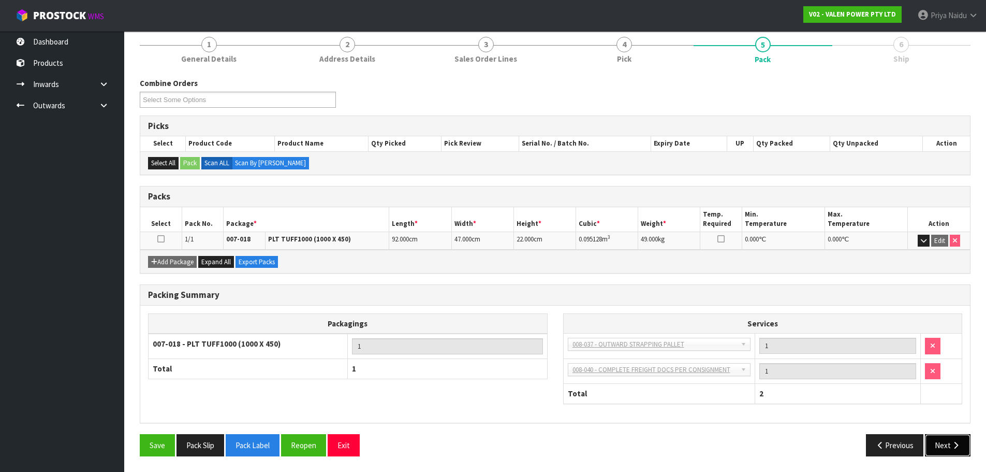
click at [952, 450] on button "Next" at bounding box center [948, 445] width 46 height 22
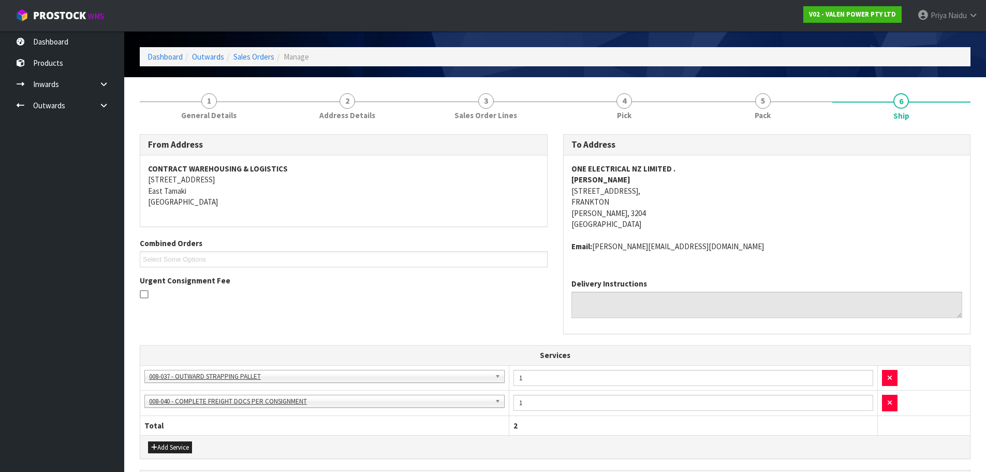
scroll to position [0, 0]
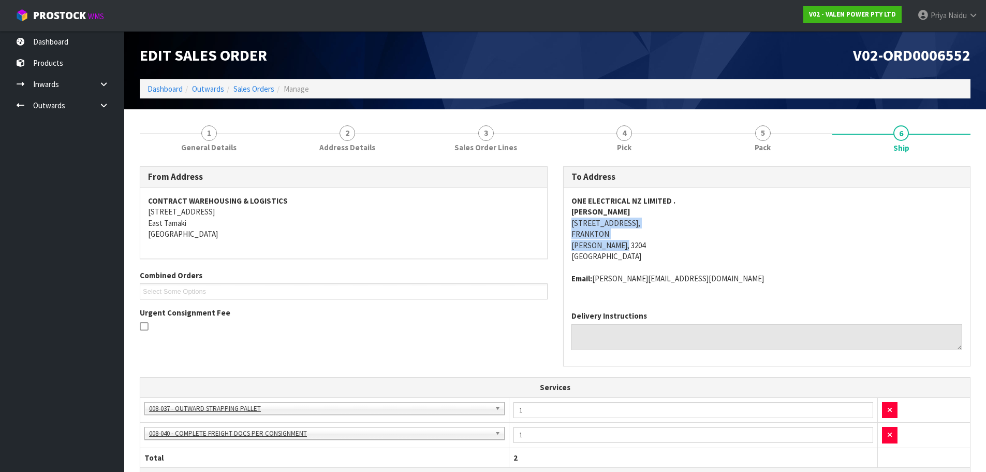
copy address "[STREET_ADDRESS][PERSON_NAME]"
drag, startPoint x: 568, startPoint y: 219, endPoint x: 651, endPoint y: 242, distance: 86.4
click at [651, 242] on div "ONE ELECTRICAL NZ LIMITED . [PERSON_NAME] [STREET_ADDRESS][PERSON_NAME] Email: …" at bounding box center [767, 244] width 407 height 115
click at [768, 246] on address "ONE ELECTRICAL NZ LIMITED . [PERSON_NAME] [STREET_ADDRESS][PERSON_NAME]" at bounding box center [766, 228] width 391 height 67
copy strong "ONE ELECTRICAL NZ LIMITED ."
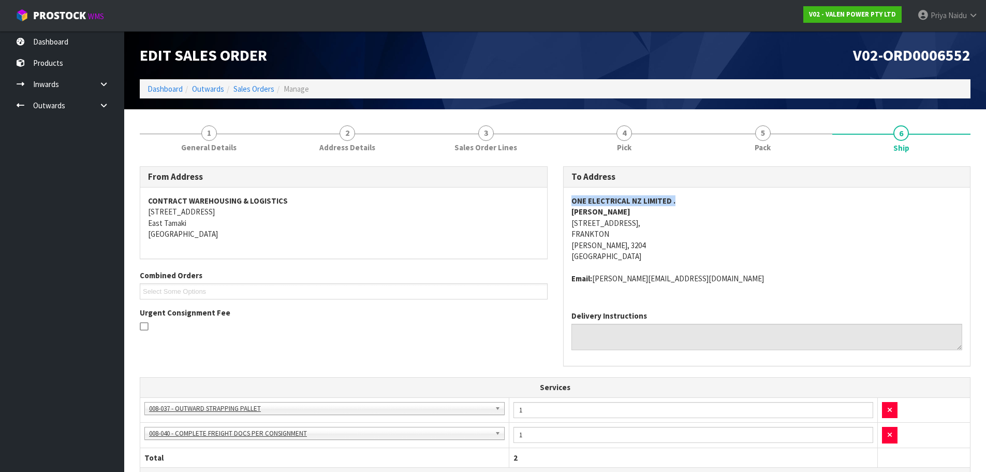
drag, startPoint x: 557, startPoint y: 195, endPoint x: 699, endPoint y: 199, distance: 141.9
click at [699, 199] on div "To Address ONE ELECTRICAL NZ LIMITED . [PERSON_NAME] [STREET_ADDRESS][PERSON_NA…" at bounding box center [766, 271] width 423 height 211
copy strong "[PERSON_NAME]"
drag, startPoint x: 563, startPoint y: 212, endPoint x: 640, endPoint y: 212, distance: 77.1
click at [640, 212] on div "To Address ONE ELECTRICAL NZ LIMITED . [PERSON_NAME] [STREET_ADDRESS][PERSON_NA…" at bounding box center [766, 271] width 423 height 211
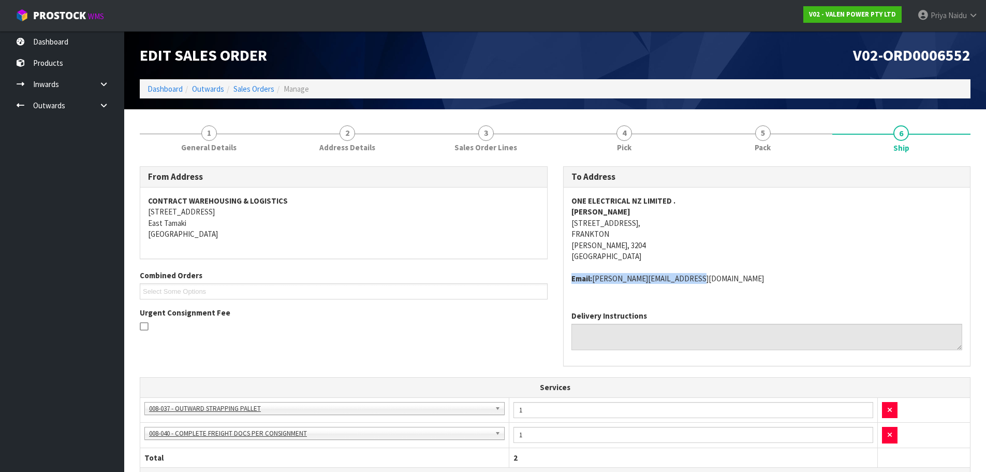
copy address "Email: [PERSON_NAME][EMAIL_ADDRESS][DOMAIN_NAME]"
drag, startPoint x: 571, startPoint y: 281, endPoint x: 709, endPoint y: 278, distance: 137.2
click at [709, 278] on div "ONE ELECTRICAL NZ LIMITED . [PERSON_NAME] [STREET_ADDRESS][PERSON_NAME] Email: …" at bounding box center [767, 244] width 407 height 115
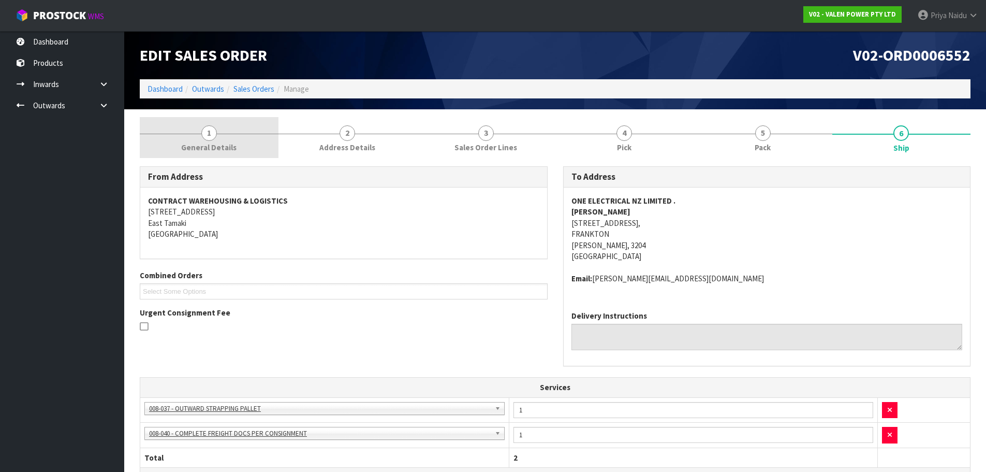
click at [207, 137] on span "1" at bounding box center [209, 133] width 16 height 16
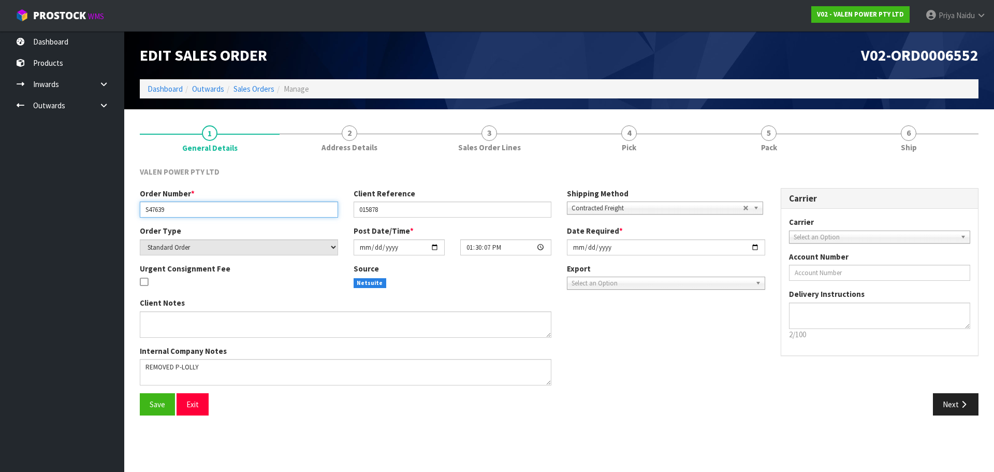
drag, startPoint x: 142, startPoint y: 207, endPoint x: 177, endPoint y: 206, distance: 34.2
click at [177, 206] on input "S47639" at bounding box center [239, 209] width 198 height 16
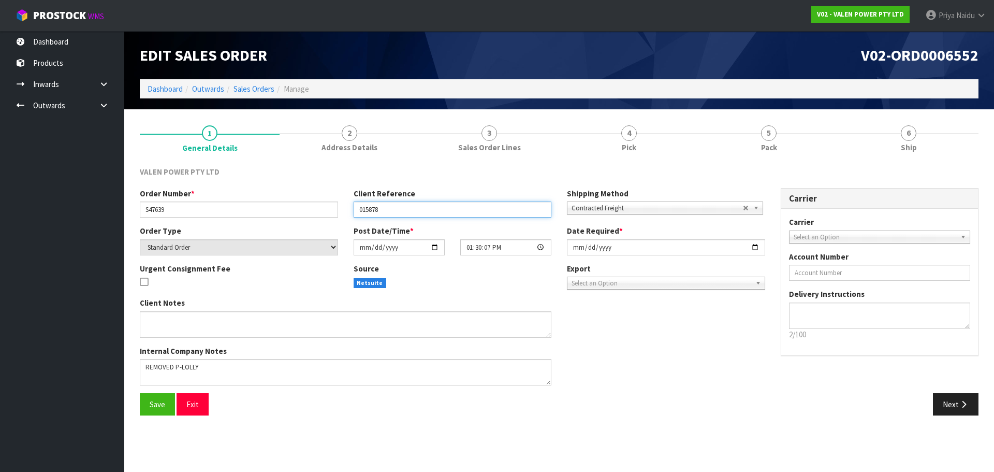
drag, startPoint x: 357, startPoint y: 212, endPoint x: 389, endPoint y: 208, distance: 32.4
click at [389, 208] on input "015878" at bounding box center [453, 209] width 198 height 16
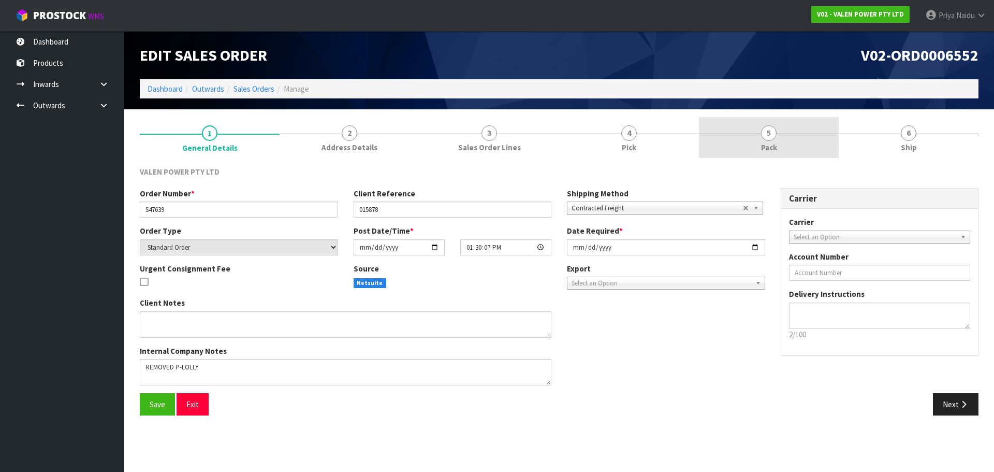
click at [768, 154] on link "5 Pack" at bounding box center [769, 137] width 140 height 41
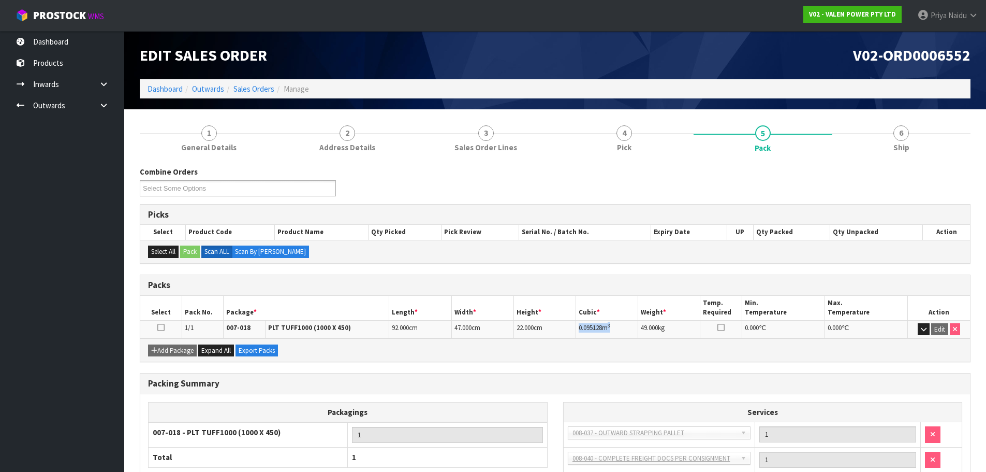
copy td "0.095128 m 3"
drag, startPoint x: 578, startPoint y: 328, endPoint x: 615, endPoint y: 325, distance: 36.9
click at [615, 325] on td "0.095128 m 3" at bounding box center [607, 329] width 62 height 18
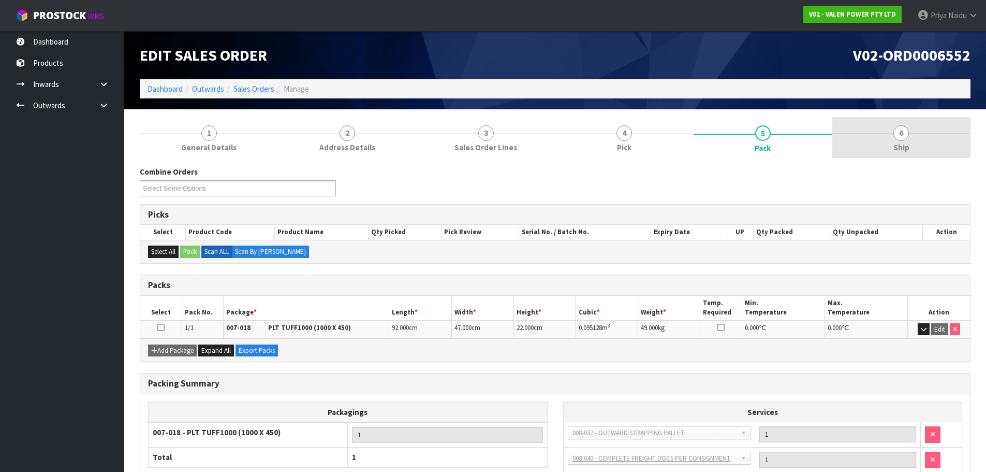
click at [908, 140] on link "6 Ship" at bounding box center [901, 137] width 139 height 41
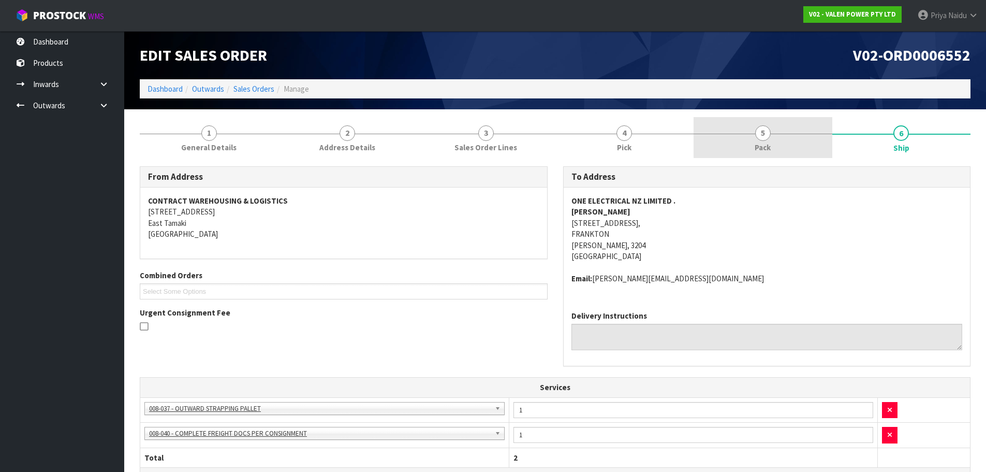
click at [772, 142] on link "5 Pack" at bounding box center [763, 137] width 139 height 41
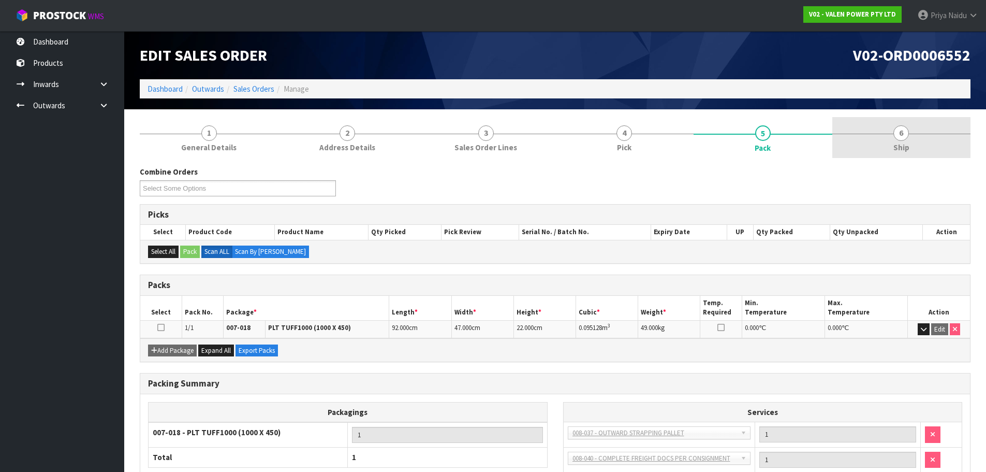
click at [896, 150] on span "Ship" at bounding box center [901, 147] width 16 height 11
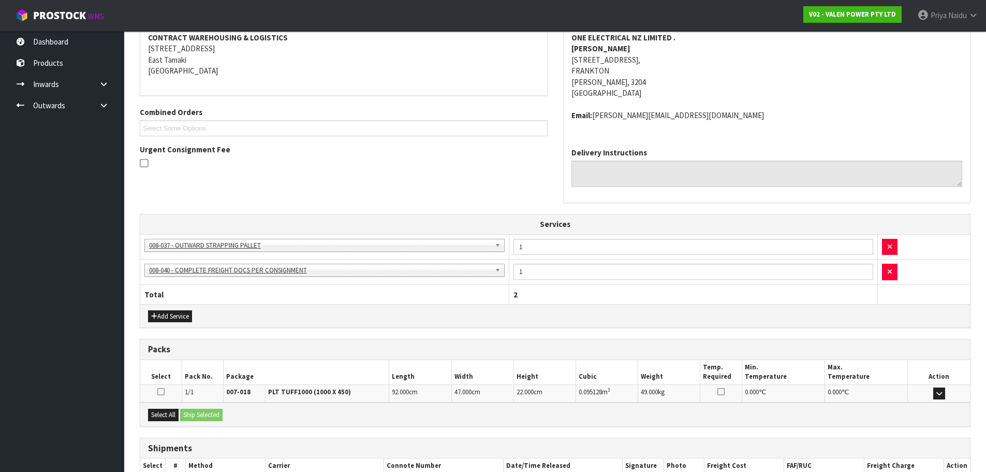
scroll to position [229, 0]
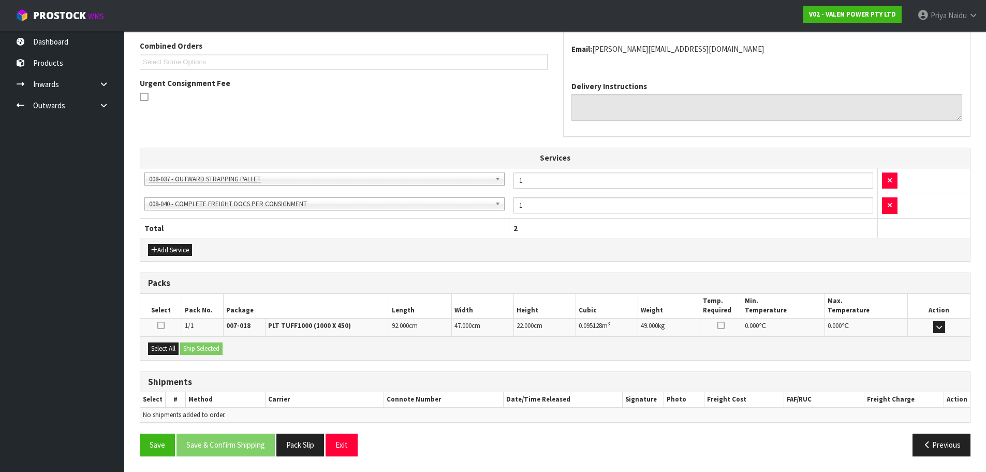
click at [159, 342] on div "Select All Ship Selected" at bounding box center [555, 347] width 830 height 23
click at [170, 347] on button "Select All" at bounding box center [163, 348] width 31 height 12
click at [227, 349] on div "Select All Ship Selected" at bounding box center [555, 347] width 830 height 23
click at [218, 347] on button "Ship Selected" at bounding box center [201, 348] width 42 height 12
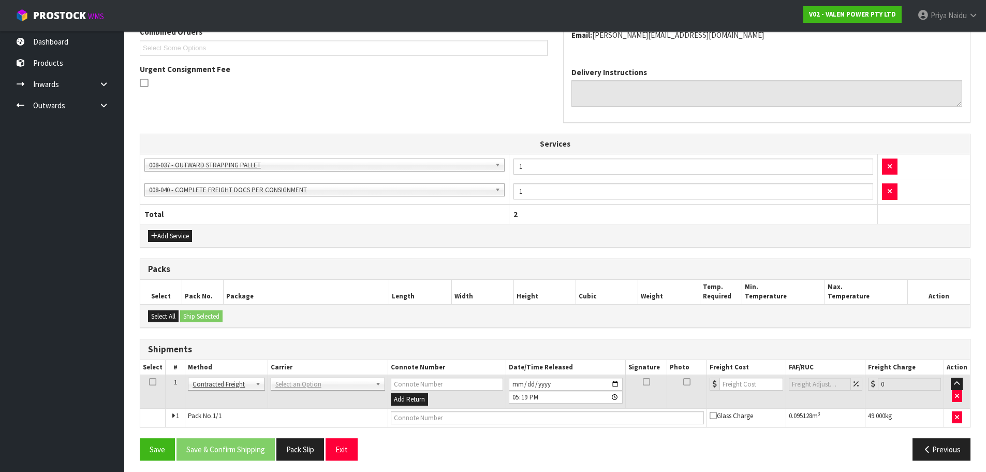
scroll to position [247, 0]
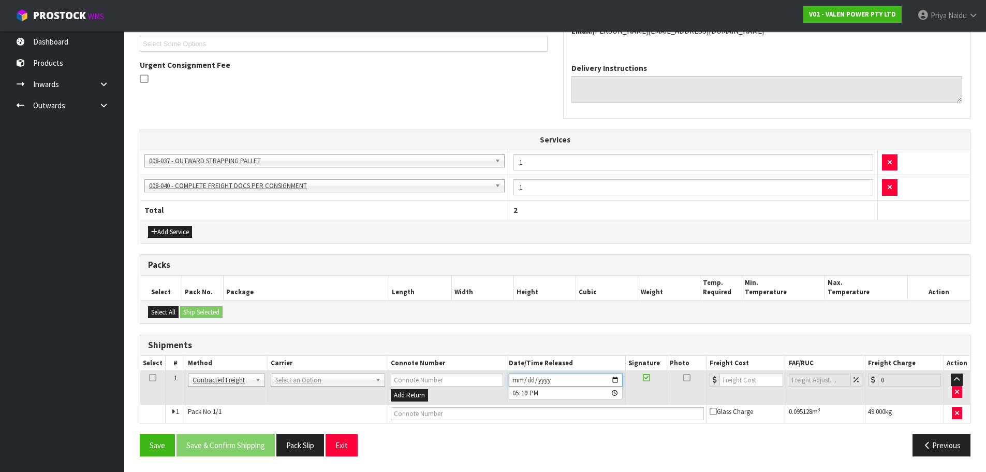
click at [612, 378] on input "[DATE]" at bounding box center [566, 379] width 114 height 13
type input "[DATE]"
click at [758, 379] on input "number" at bounding box center [751, 379] width 63 height 13
type input "37"
click at [448, 408] on input "text" at bounding box center [548, 413] width 314 height 13
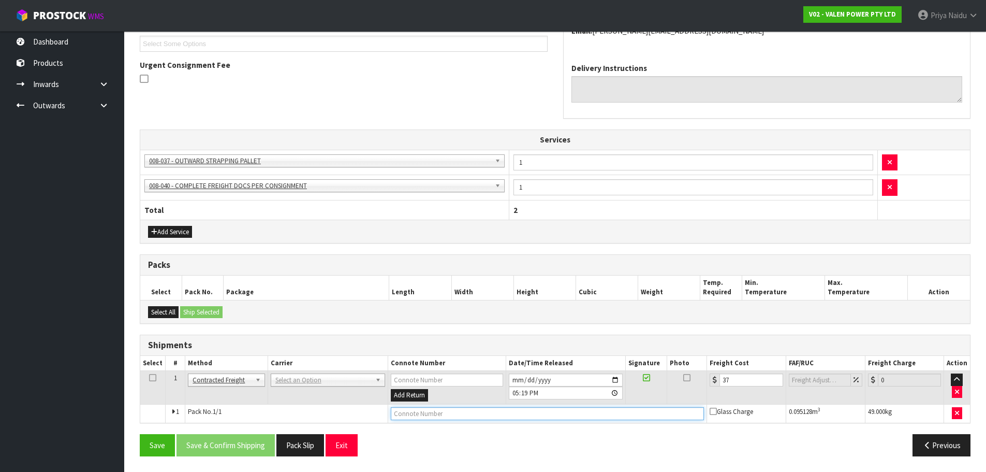
paste input "CWL7723401"
type input "CWL7723401"
click at [311, 388] on td "ANGEL - ANGEL TRANSPORT [PERSON_NAME] REMOVALS DEAEXPAKL - DEADLINE EXPRESS COU…" at bounding box center [328, 388] width 120 height 34
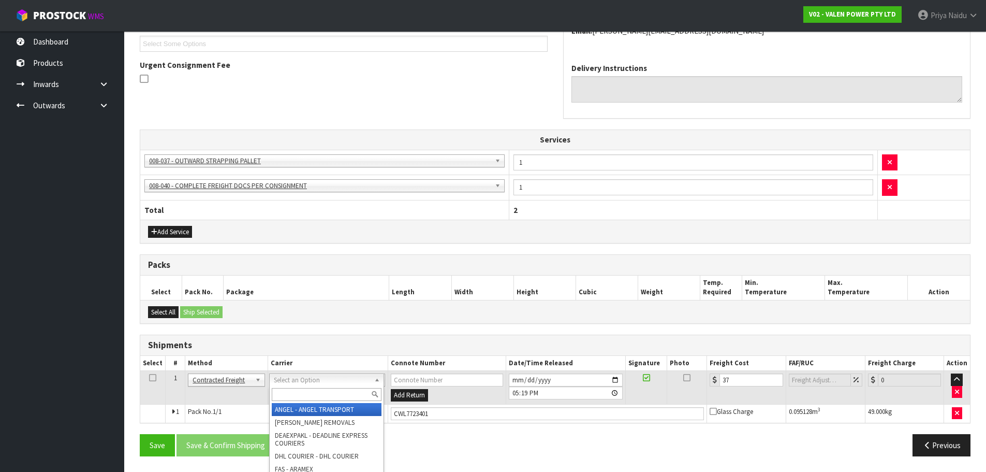
click at [295, 396] on input "text" at bounding box center [327, 394] width 110 height 13
type input "MA"
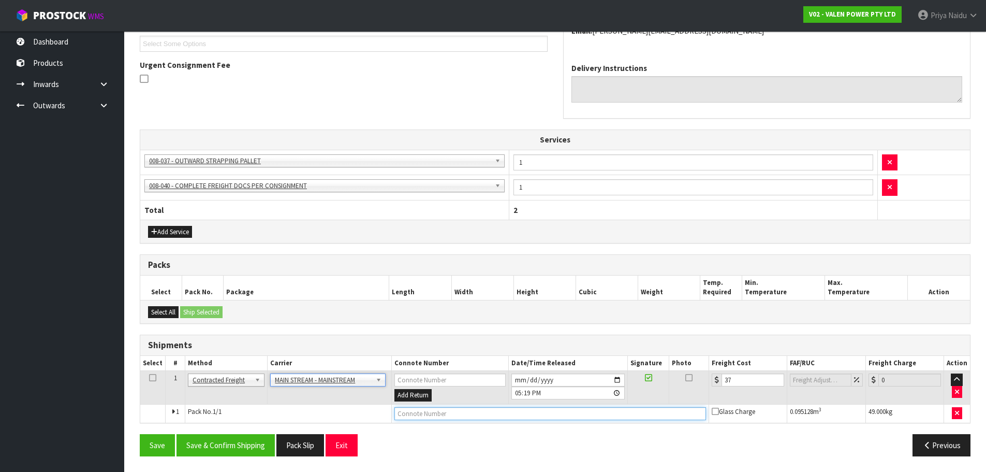
click at [427, 417] on input "text" at bounding box center [550, 413] width 312 height 13
paste input "CWL7723401"
type input "CWL7723401"
click at [230, 436] on button "Save & Confirm Shipping" at bounding box center [226, 445] width 98 height 22
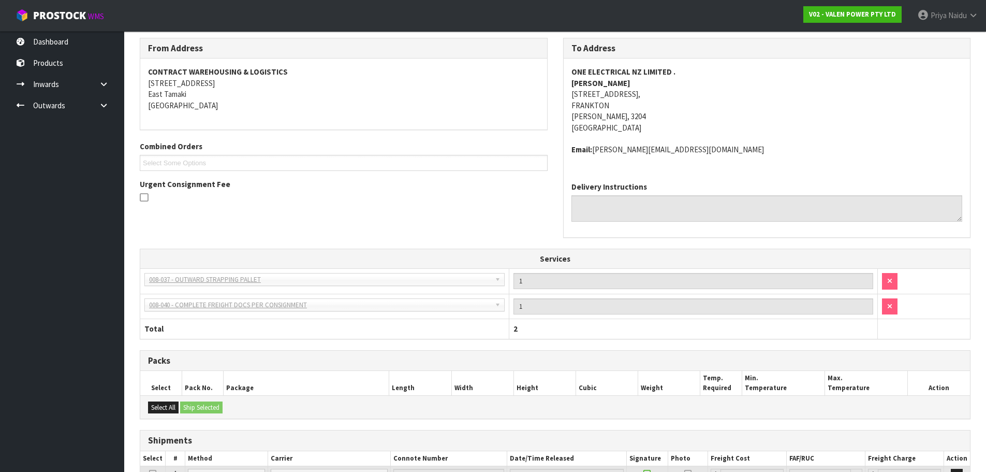
scroll to position [0, 0]
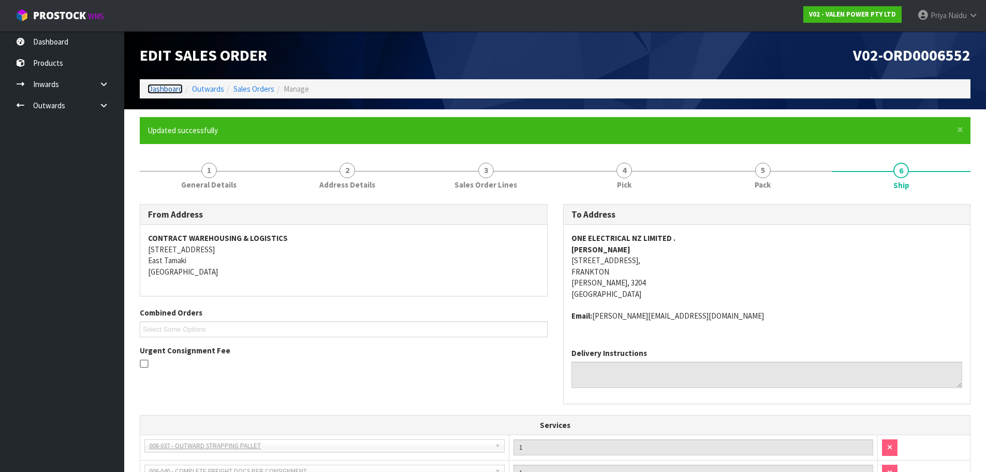
click at [176, 90] on link "Dashboard" at bounding box center [165, 89] width 35 height 10
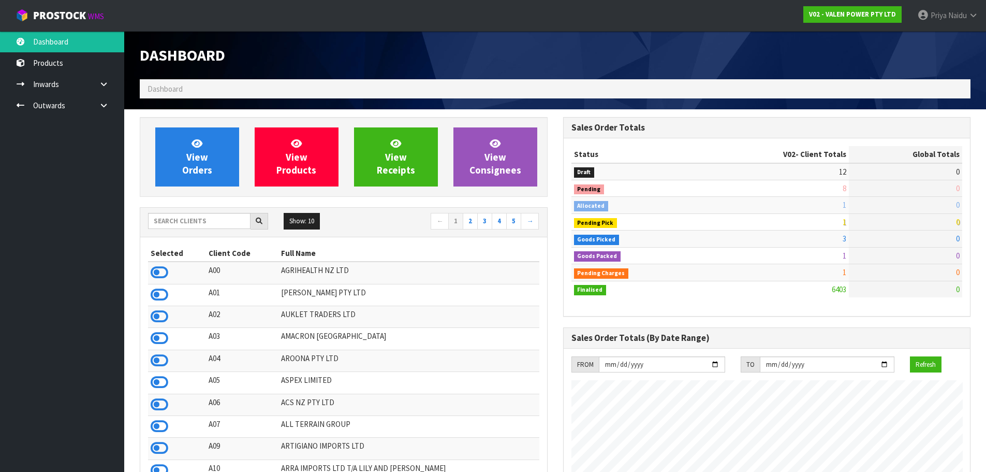
scroll to position [806, 423]
click at [202, 175] on span "View Orders" at bounding box center [197, 156] width 30 height 39
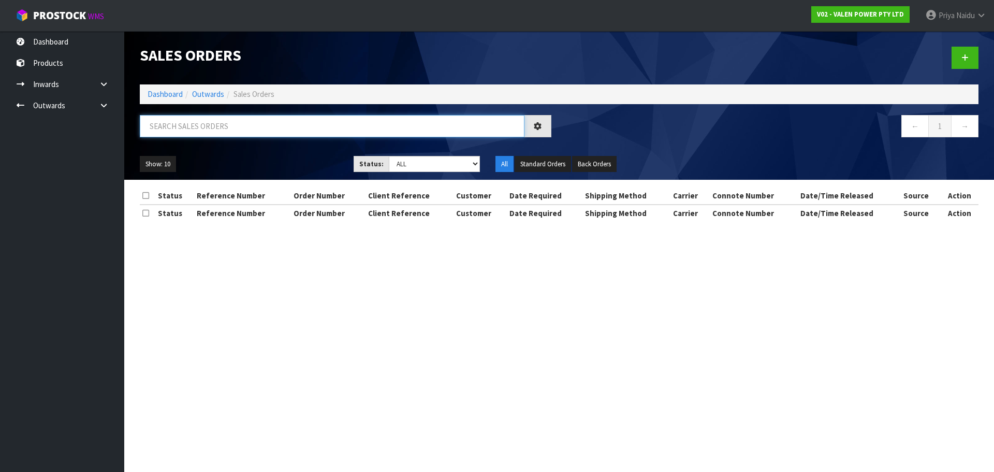
click at [215, 128] on input "text" at bounding box center [332, 126] width 385 height 22
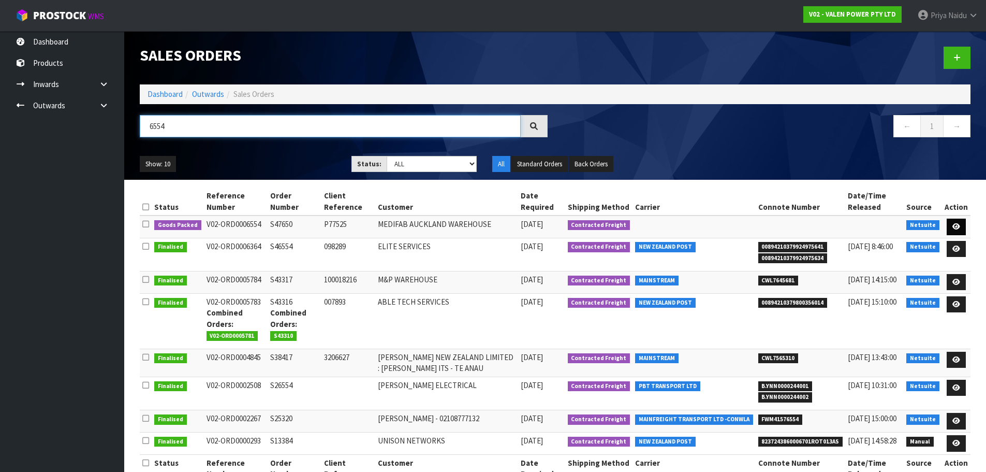
type input "6554"
click at [956, 226] on icon at bounding box center [956, 226] width 8 height 7
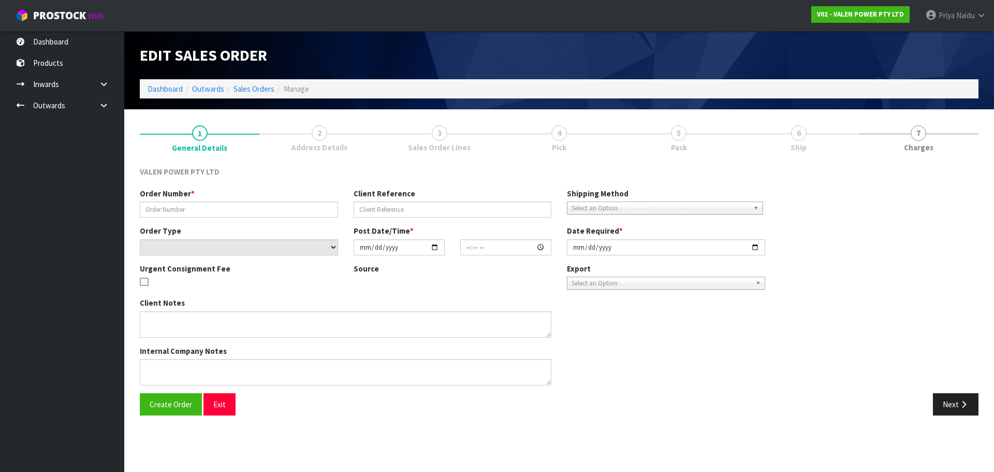
type input "S47650"
type input "P77525"
select select "number:0"
type input "[DATE]"
type input "16:45:08.000"
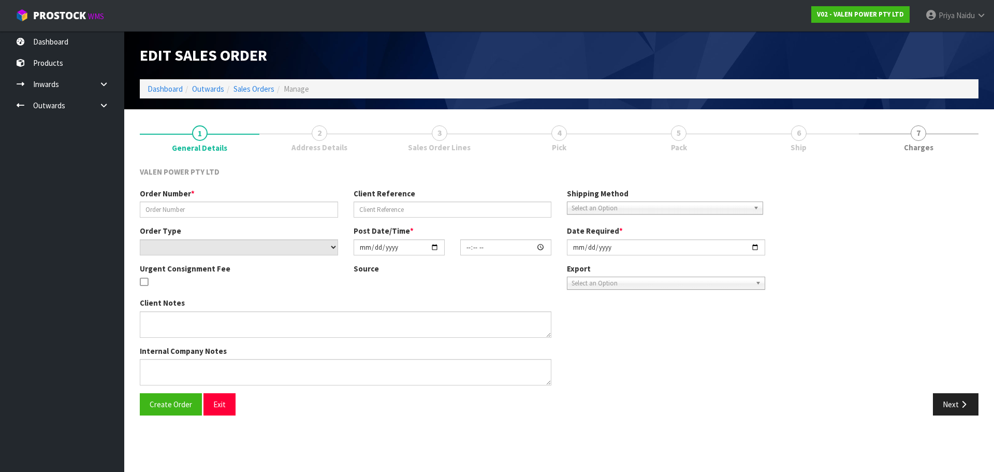
type input "[DATE]"
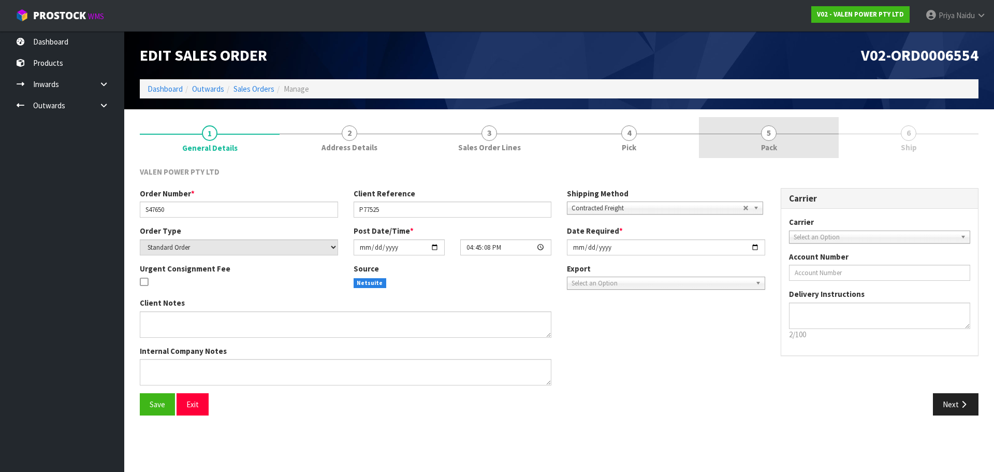
click at [816, 140] on link "5 Pack" at bounding box center [769, 137] width 140 height 41
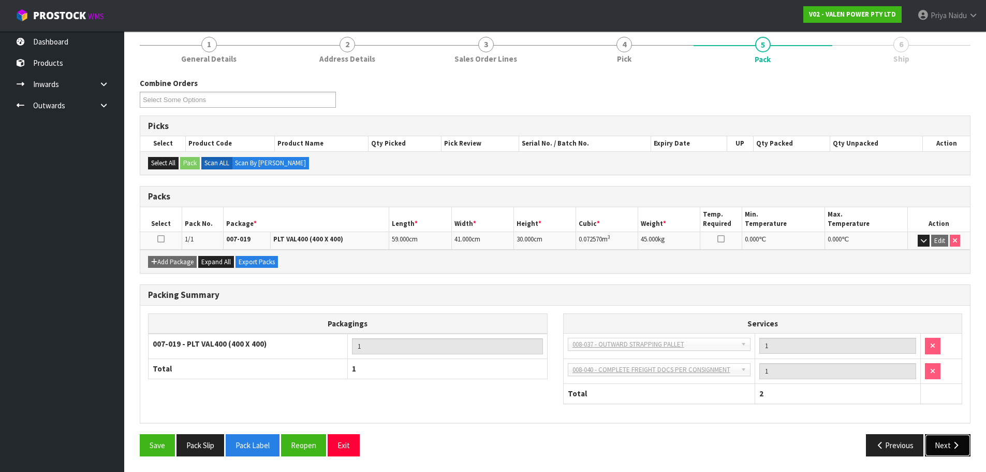
click at [958, 437] on button "Next" at bounding box center [948, 445] width 46 height 22
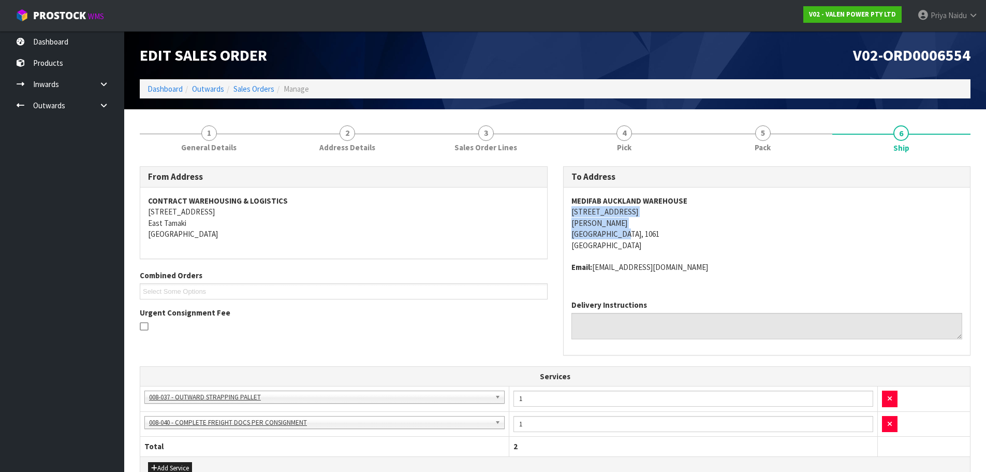
copy address "[STREET_ADDRESS][PERSON_NAME]"
drag, startPoint x: 572, startPoint y: 207, endPoint x: 673, endPoint y: 237, distance: 105.8
click at [673, 237] on div "MEDIFAB [GEOGRAPHIC_DATA] [STREET_ADDRESS][PERSON_NAME] Email: [EMAIL_ADDRESS][…" at bounding box center [767, 239] width 407 height 104
click at [782, 261] on address "Email: [EMAIL_ADDRESS][DOMAIN_NAME]" at bounding box center [766, 266] width 391 height 11
copy address "[STREET_ADDRESS]"
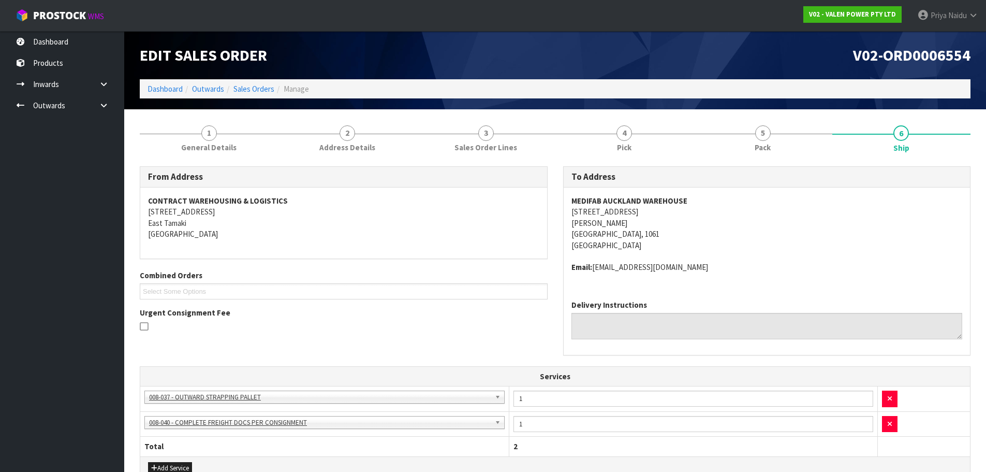
drag, startPoint x: 568, startPoint y: 210, endPoint x: 667, endPoint y: 211, distance: 98.9
click at [667, 211] on div "MEDIFAB [GEOGRAPHIC_DATA] [STREET_ADDRESS][PERSON_NAME] Email: [EMAIL_ADDRESS][…" at bounding box center [767, 239] width 407 height 104
copy strong "MEDIFAB AUCKLAND WAREHOUSE"
drag, startPoint x: 563, startPoint y: 198, endPoint x: 252, endPoint y: 195, distance: 311.1
click at [709, 195] on div "MEDIFAB [GEOGRAPHIC_DATA] [STREET_ADDRESS][PERSON_NAME] Email: [EMAIL_ADDRESS][…" at bounding box center [767, 239] width 407 height 104
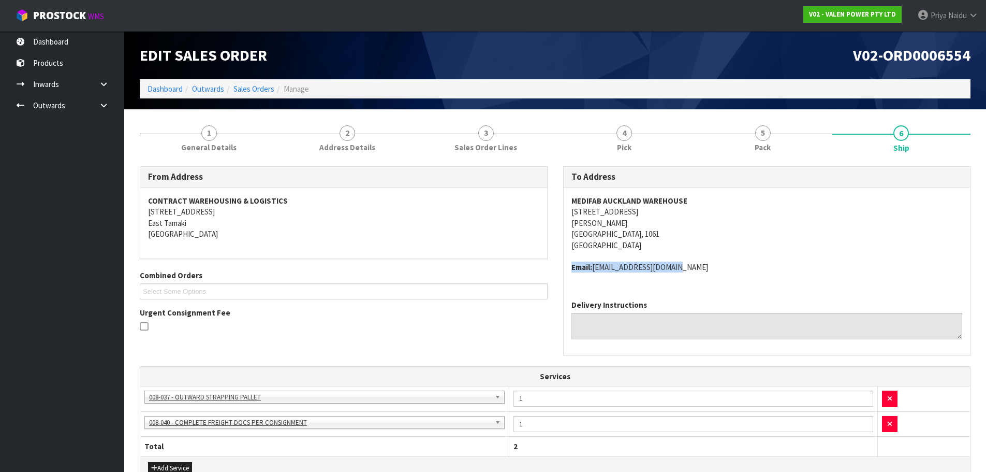
copy address "Email: [EMAIL_ADDRESS][DOMAIN_NAME]"
drag, startPoint x: 565, startPoint y: 269, endPoint x: 647, endPoint y: 276, distance: 81.6
click at [684, 270] on div "MEDIFAB [GEOGRAPHIC_DATA] [STREET_ADDRESS][PERSON_NAME] Email: [EMAIL_ADDRESS][…" at bounding box center [767, 239] width 407 height 104
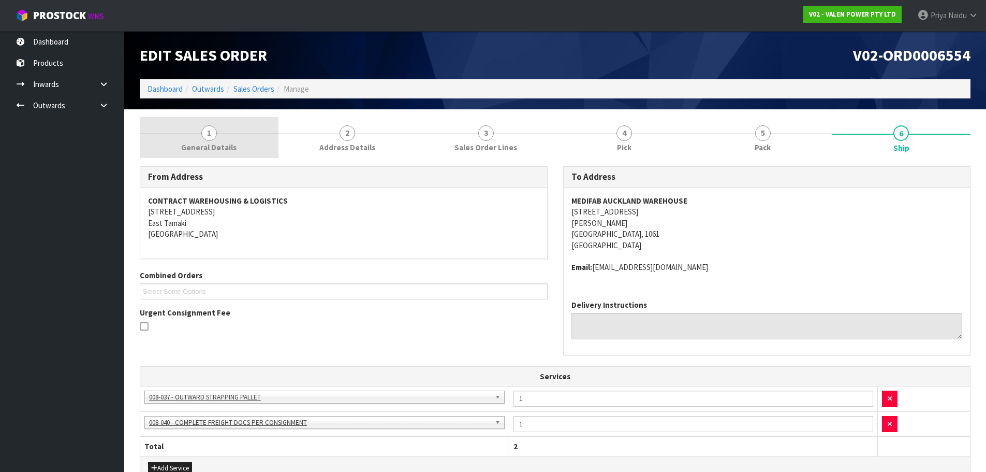
click at [251, 143] on link "1 General Details" at bounding box center [209, 137] width 139 height 41
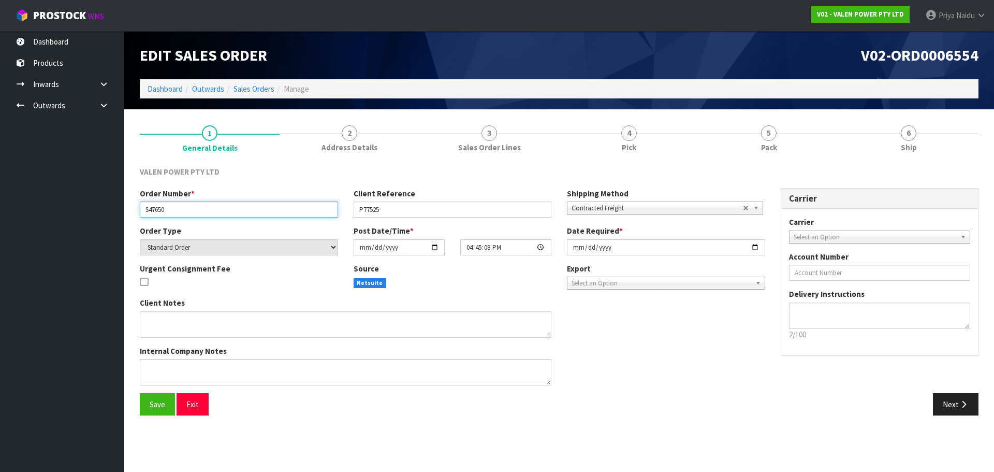
drag, startPoint x: 145, startPoint y: 211, endPoint x: 176, endPoint y: 211, distance: 31.1
click at [176, 211] on input "S47650" at bounding box center [239, 209] width 198 height 16
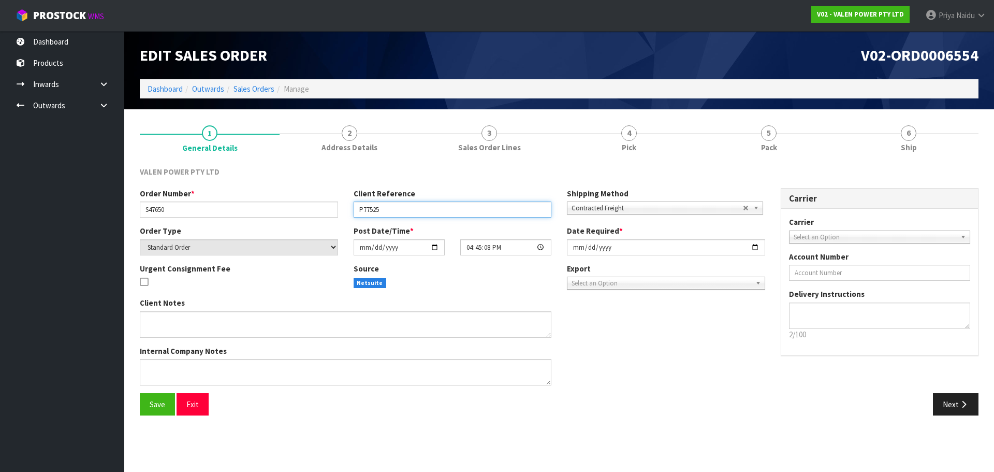
drag, startPoint x: 355, startPoint y: 209, endPoint x: 403, endPoint y: 209, distance: 47.6
click at [403, 209] on input "P77525" at bounding box center [453, 209] width 198 height 16
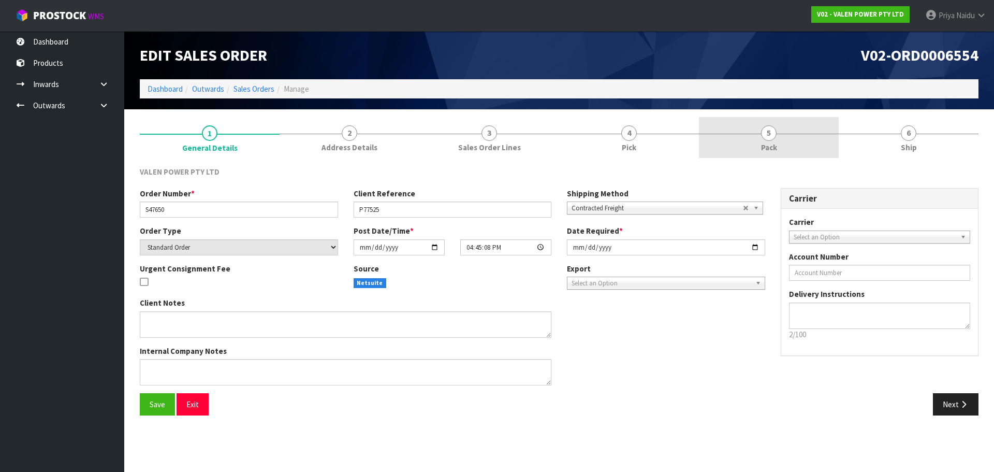
click at [752, 139] on link "5 Pack" at bounding box center [769, 137] width 140 height 41
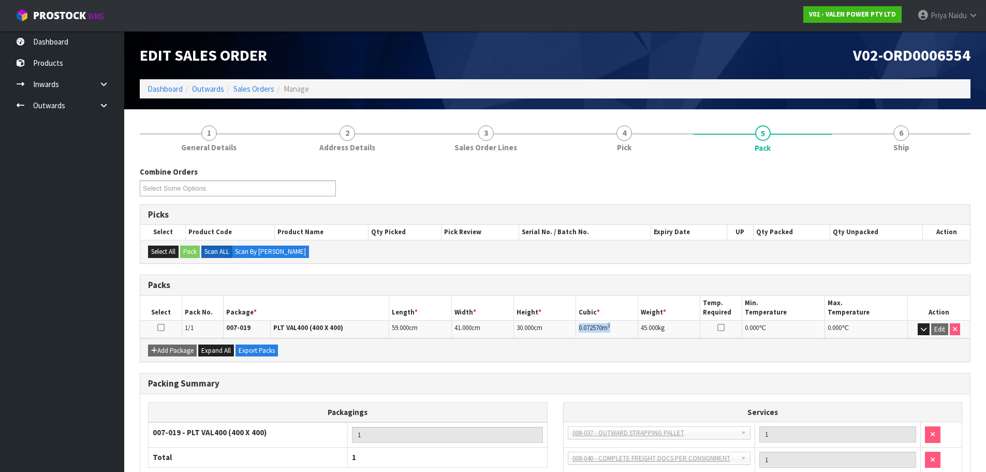
copy td "0.072570 m 3"
drag, startPoint x: 579, startPoint y: 324, endPoint x: 623, endPoint y: 321, distance: 43.6
click at [623, 321] on td "0.072570 m 3" at bounding box center [607, 329] width 62 height 18
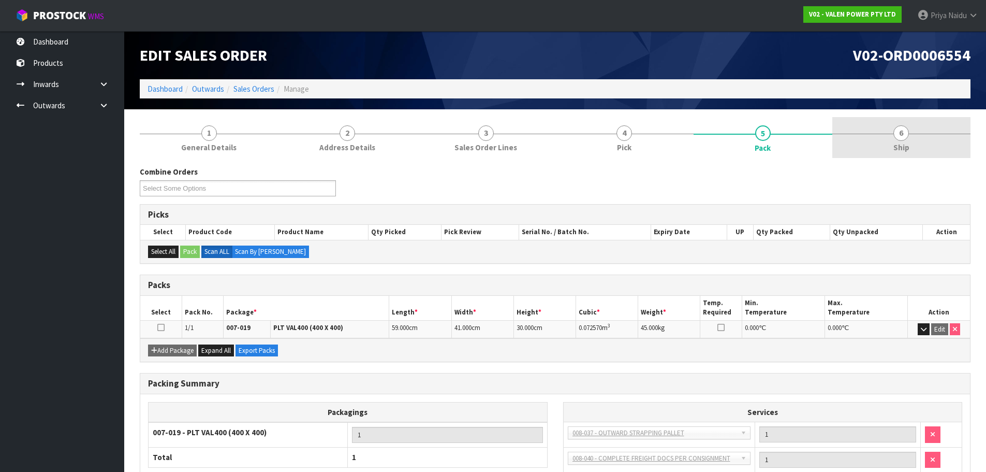
drag, startPoint x: 905, startPoint y: 122, endPoint x: 849, endPoint y: 147, distance: 60.9
click at [905, 122] on link "6 Ship" at bounding box center [901, 137] width 139 height 41
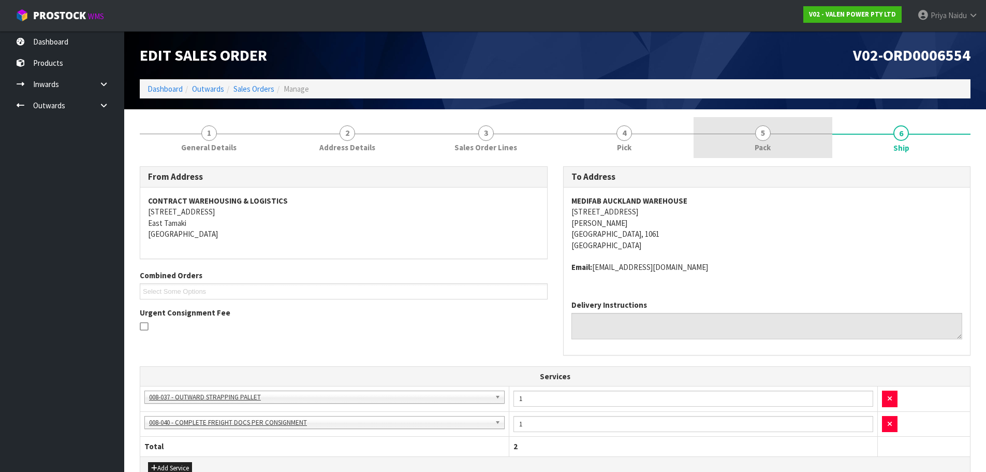
click at [760, 147] on span "Pack" at bounding box center [763, 147] width 16 height 11
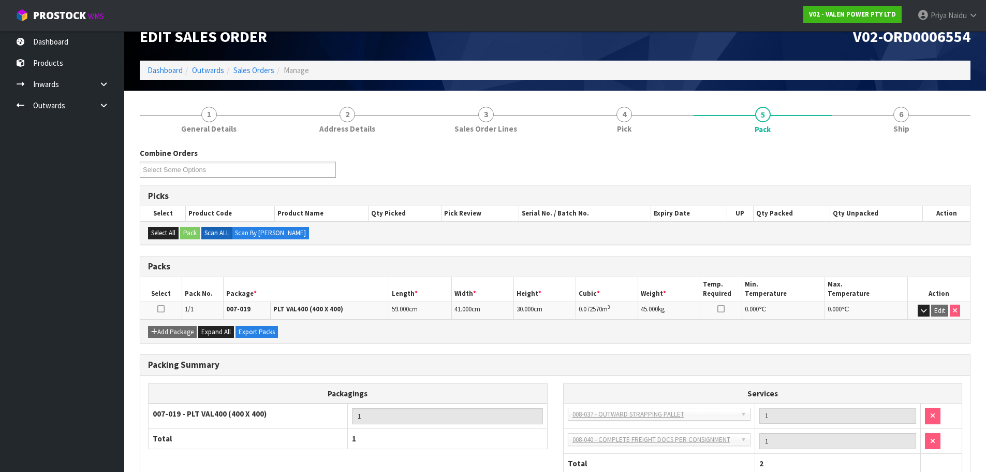
scroll to position [52, 0]
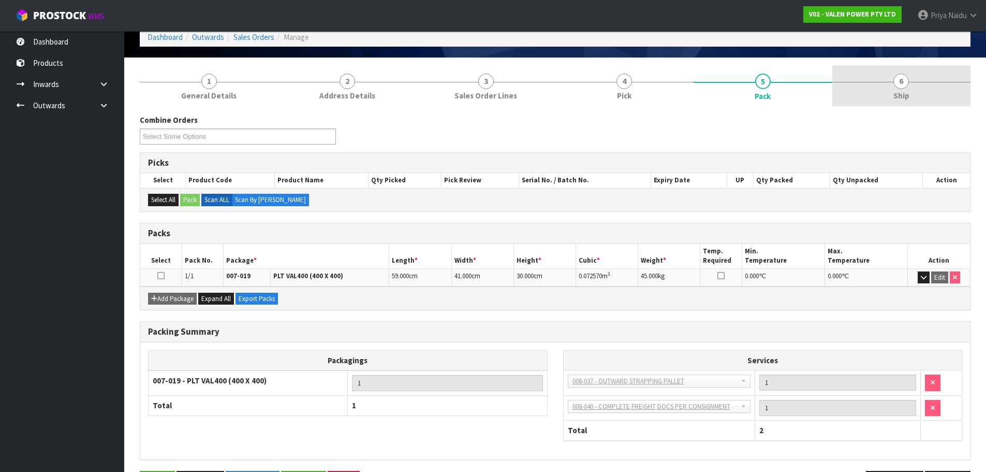
click at [918, 92] on link "6 Ship" at bounding box center [901, 85] width 139 height 41
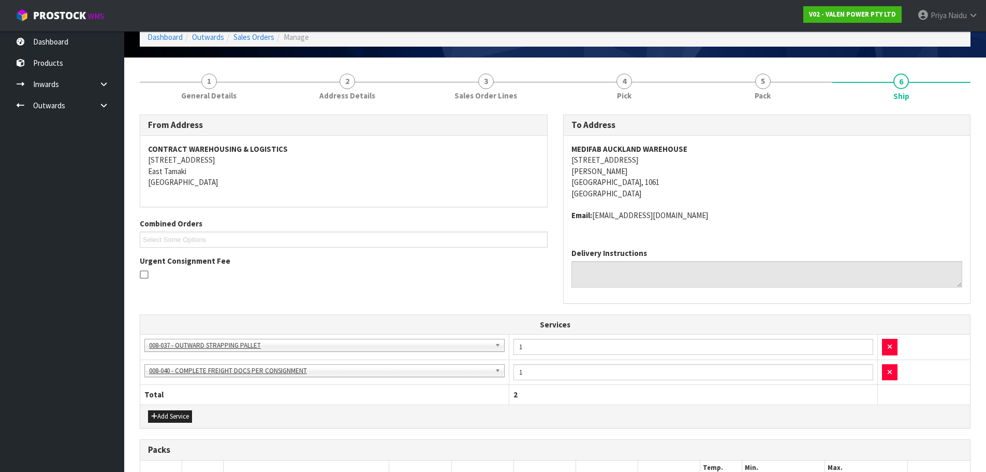
scroll to position [218, 0]
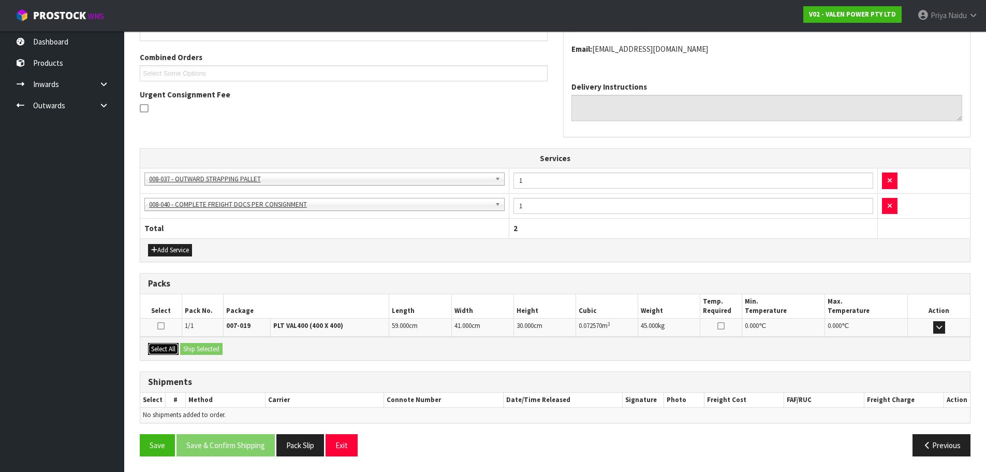
drag, startPoint x: 165, startPoint y: 347, endPoint x: 177, endPoint y: 346, distance: 11.4
click at [165, 347] on button "Select All" at bounding box center [163, 349] width 31 height 12
click at [179, 346] on button "Select All" at bounding box center [163, 349] width 31 height 12
drag, startPoint x: 217, startPoint y: 348, endPoint x: 226, endPoint y: 354, distance: 10.5
click at [217, 348] on button "Ship Selected" at bounding box center [201, 349] width 42 height 12
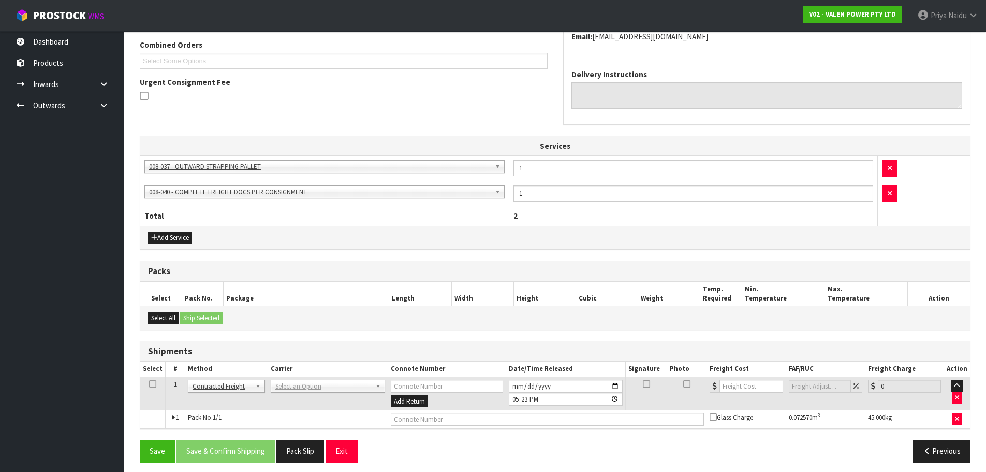
scroll to position [237, 0]
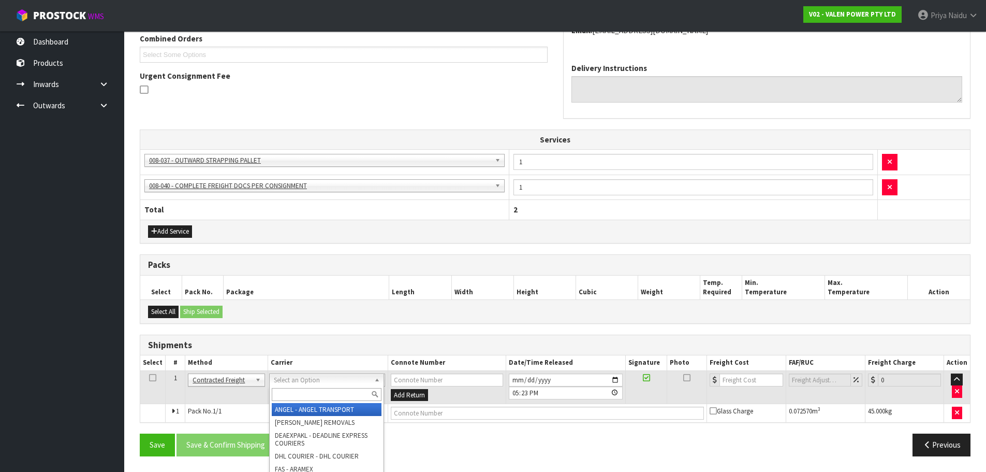
click at [292, 391] on input "text" at bounding box center [327, 394] width 110 height 13
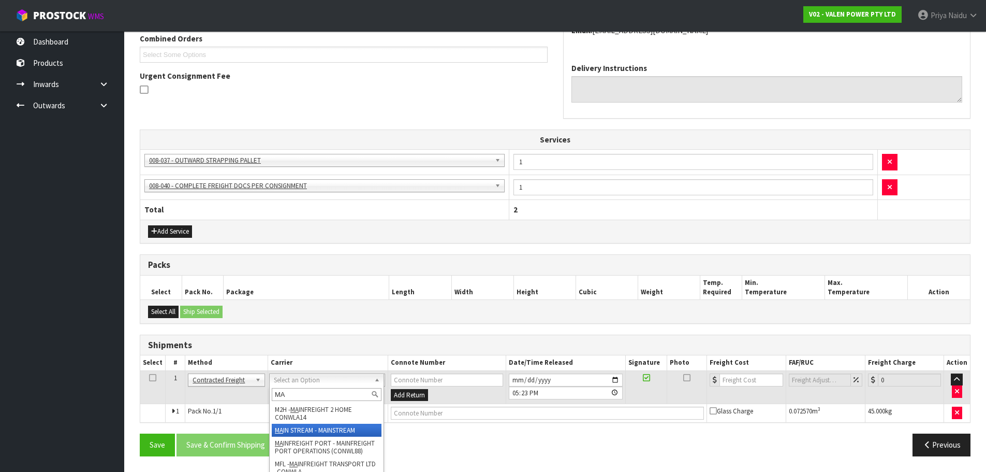
type input "MA"
drag, startPoint x: 320, startPoint y: 428, endPoint x: 368, endPoint y: 427, distance: 47.1
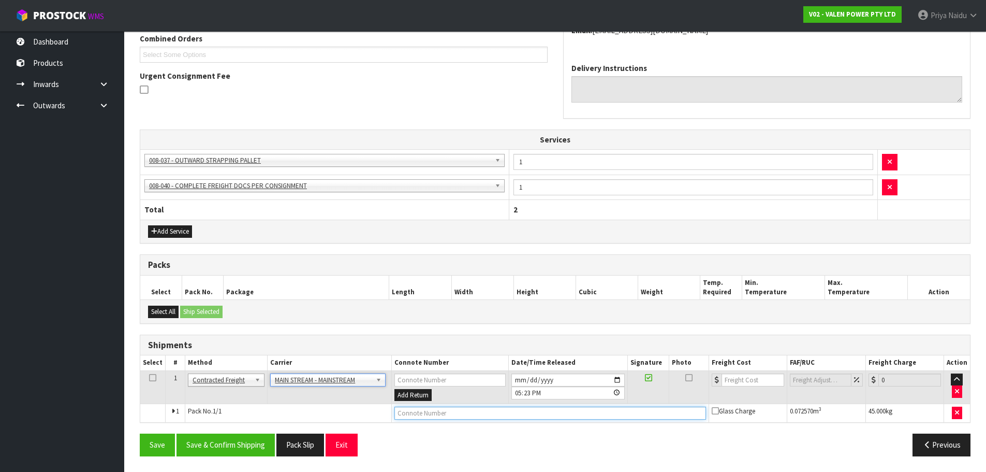
click at [420, 415] on input "text" at bounding box center [550, 412] width 312 height 13
click at [405, 415] on input "text" at bounding box center [550, 412] width 312 height 13
paste input "CWL7723402"
type input "CWL7723402"
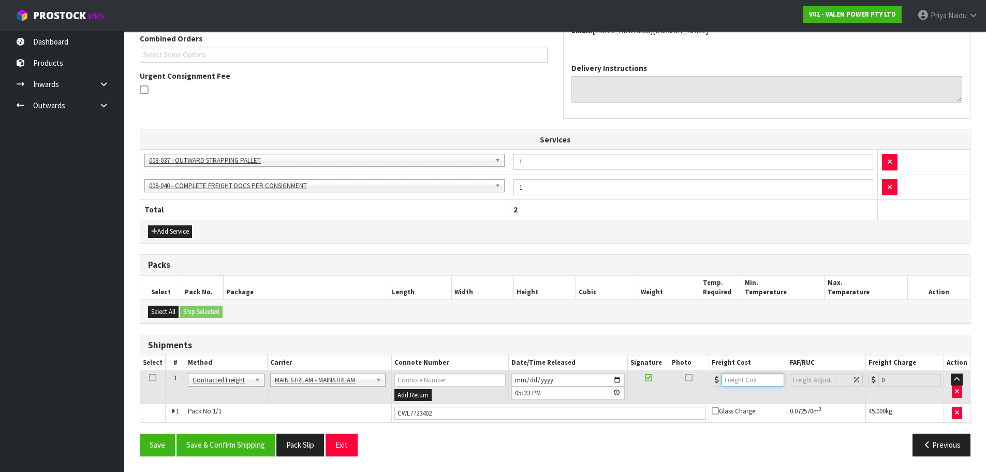
click at [727, 375] on input "number" at bounding box center [753, 379] width 63 height 13
type input "20"
click at [267, 440] on button "Save & Confirm Shipping" at bounding box center [226, 444] width 98 height 22
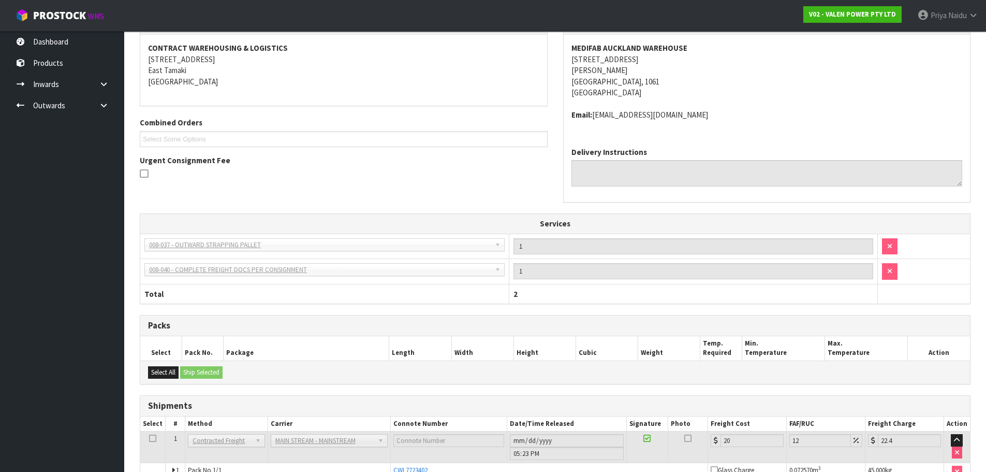
scroll to position [248, 0]
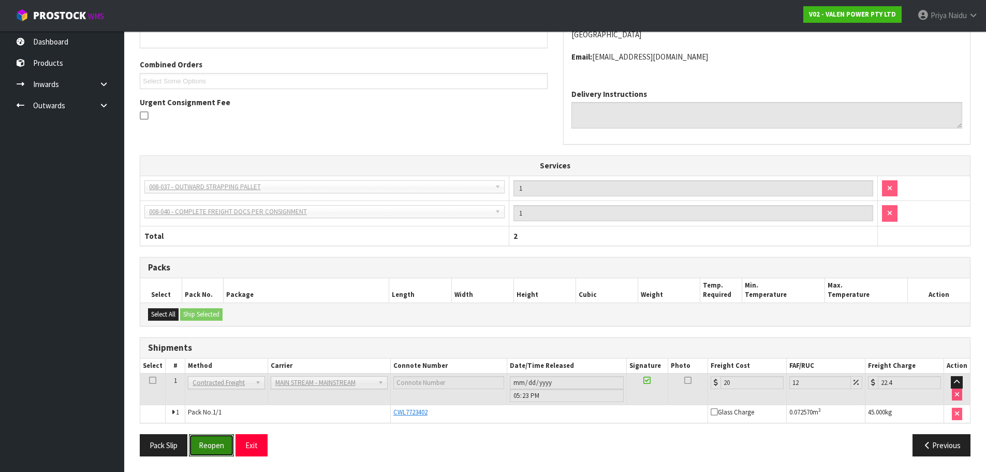
drag, startPoint x: 218, startPoint y: 437, endPoint x: 223, endPoint y: 432, distance: 7.0
click at [218, 437] on button "Reopen" at bounding box center [211, 445] width 45 height 22
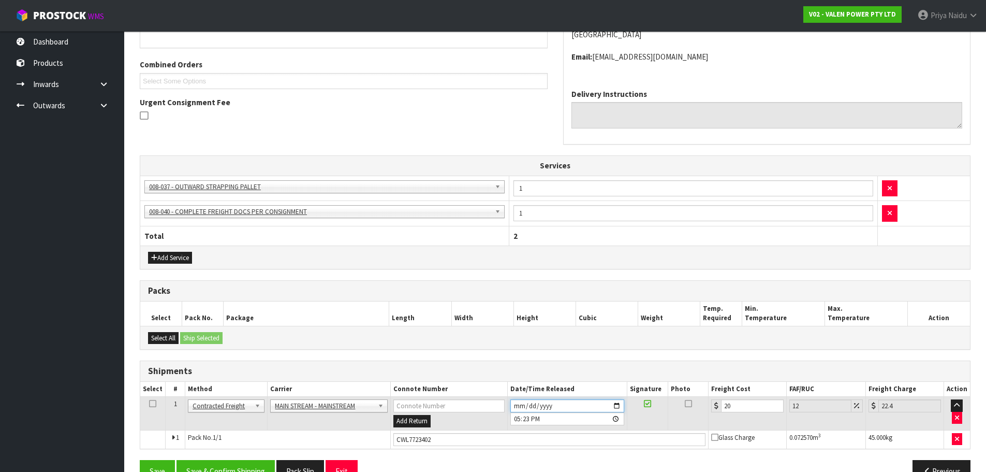
click at [619, 407] on input "[DATE]" at bounding box center [567, 405] width 114 height 13
type input "[DATE]"
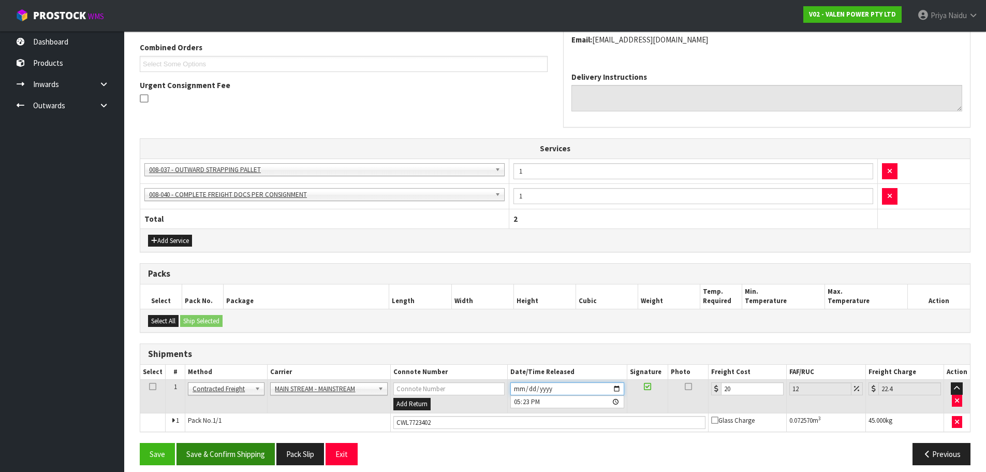
scroll to position [274, 0]
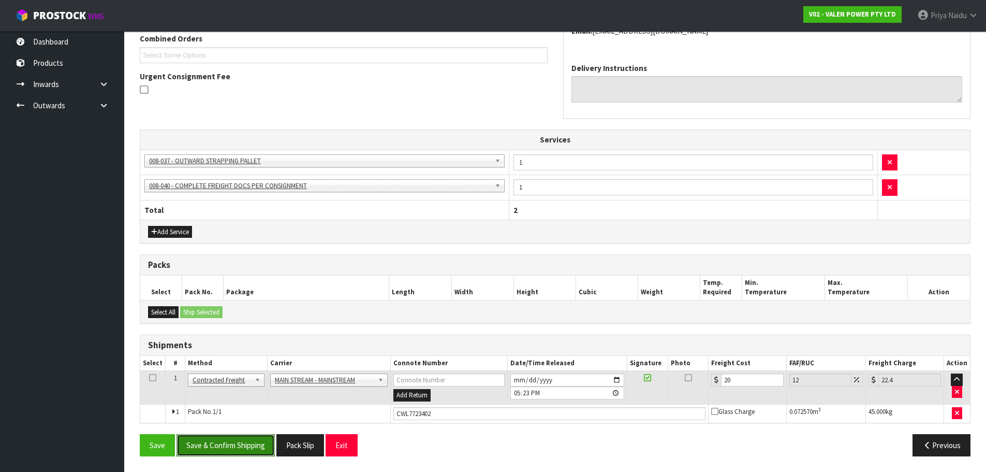
click at [248, 447] on button "Save & Confirm Shipping" at bounding box center [226, 445] width 98 height 22
